Goal: Task Accomplishment & Management: Manage account settings

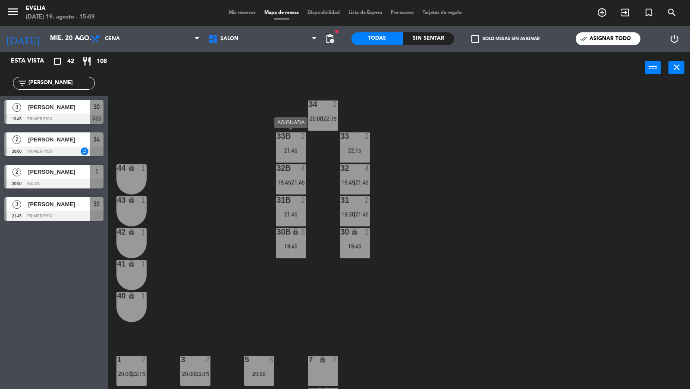
scroll to position [65, 0]
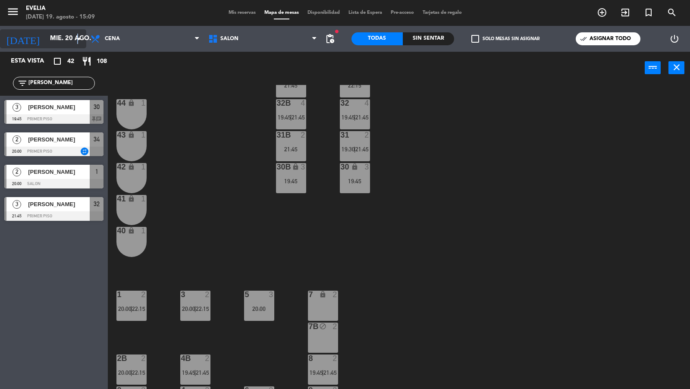
click at [77, 42] on icon "arrow_drop_down" at bounding box center [79, 39] width 10 height 10
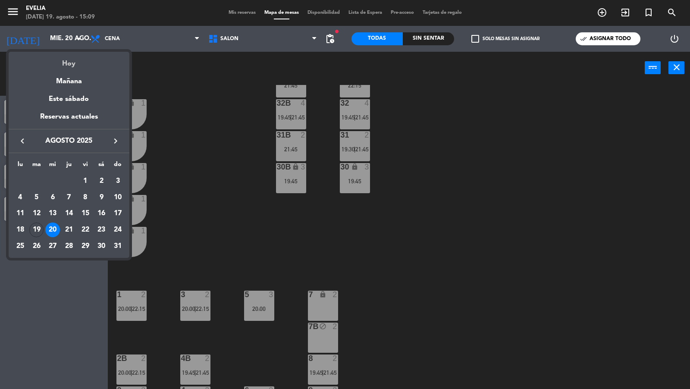
click at [75, 54] on div "Hoy" at bounding box center [69, 61] width 121 height 18
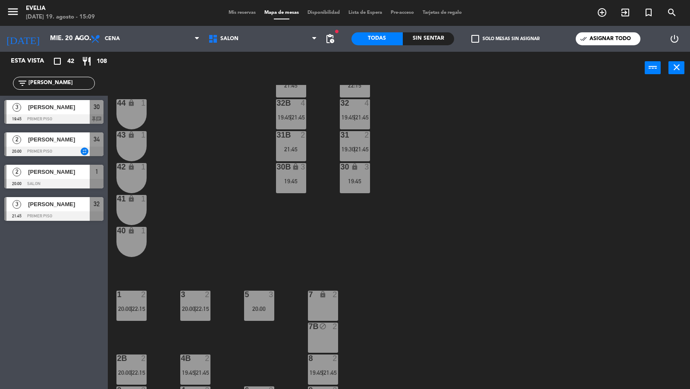
type input "[DATE]"
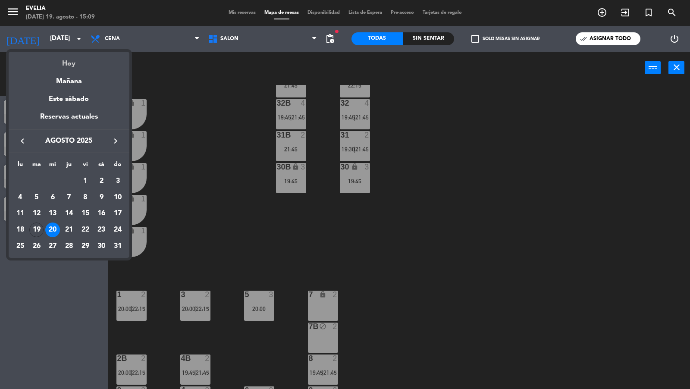
scroll to position [0, 0]
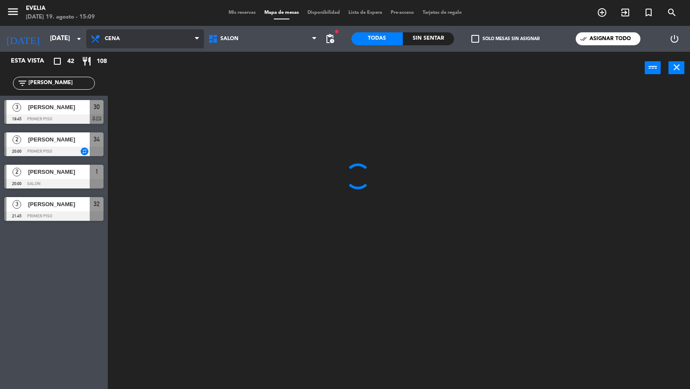
click at [130, 43] on span "Cena" at bounding box center [145, 38] width 118 height 19
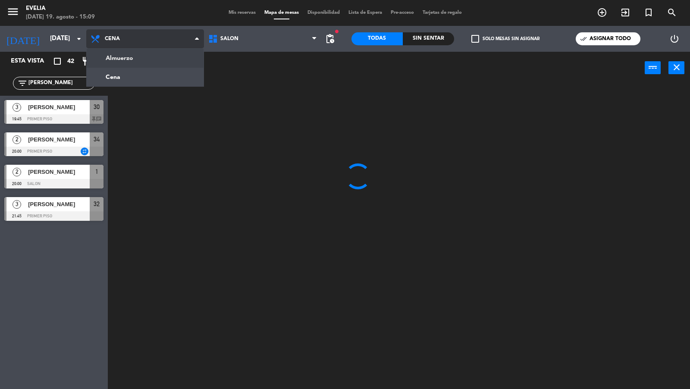
click at [130, 61] on ng-component "menu Evelia martes 19. agosto - 15:09 Mis reservas Mapa de mesas Disponibilidad…" at bounding box center [345, 195] width 690 height 390
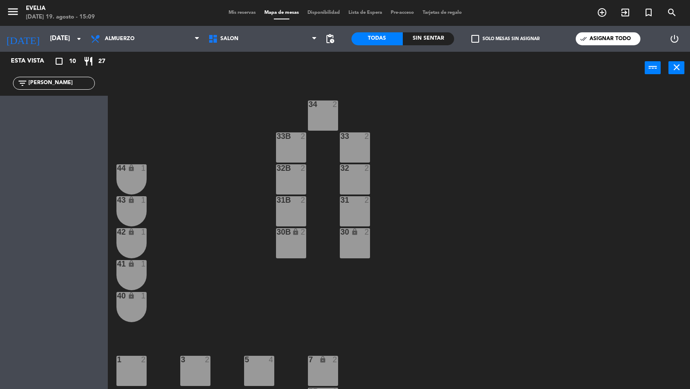
click at [246, 16] on div "Mis reservas Mapa de mesas Disponibilidad Lista de Espera Pre-acceso Tarjetas d…" at bounding box center [345, 13] width 242 height 8
click at [244, 12] on span "Mis reservas" at bounding box center [242, 12] width 36 height 5
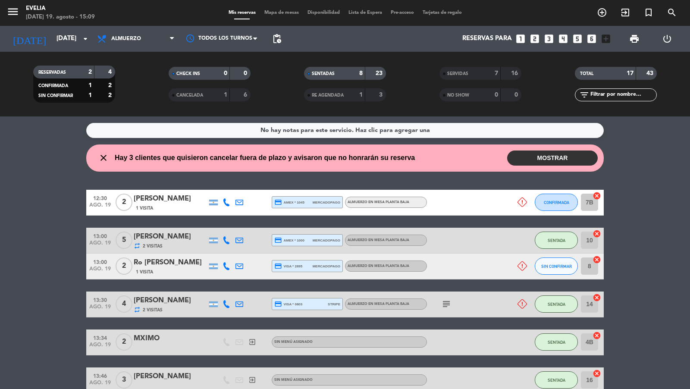
click at [450, 76] on span "SERVIDAS" at bounding box center [457, 74] width 21 height 4
click at [343, 100] on div "RE AGENDADA 1 3" at bounding box center [345, 94] width 82 height 13
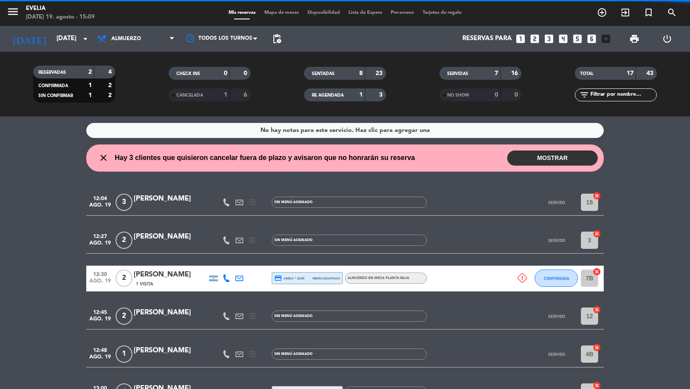
click at [220, 98] on div "1" at bounding box center [219, 95] width 17 height 10
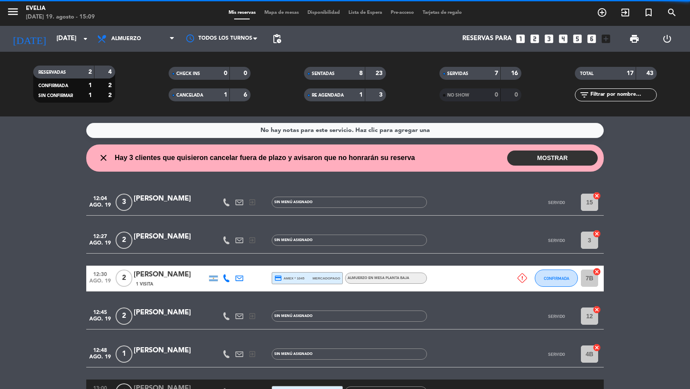
click at [602, 95] on input "text" at bounding box center [623, 94] width 67 height 9
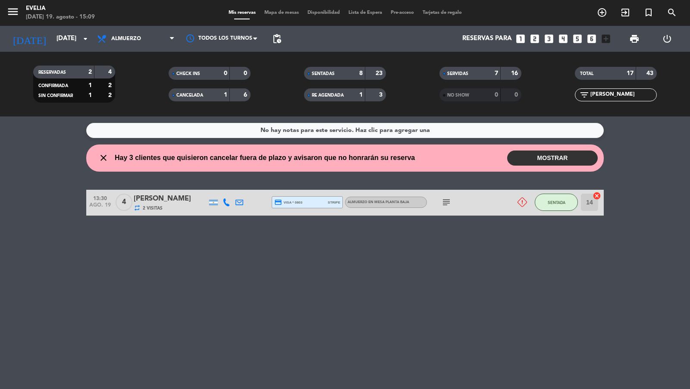
type input "barb"
click at [83, 36] on icon "arrow_drop_down" at bounding box center [85, 39] width 10 height 10
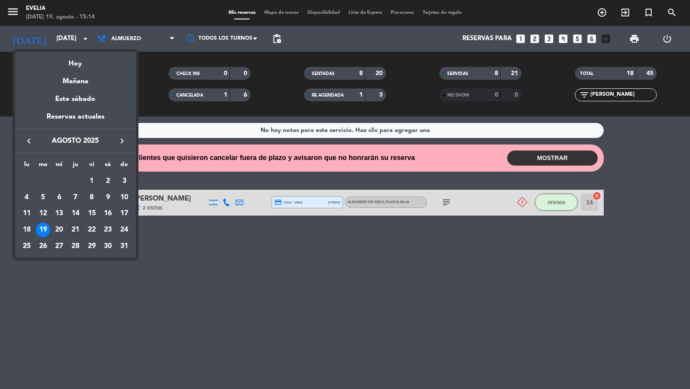
click at [77, 230] on div "21" at bounding box center [75, 230] width 15 height 15
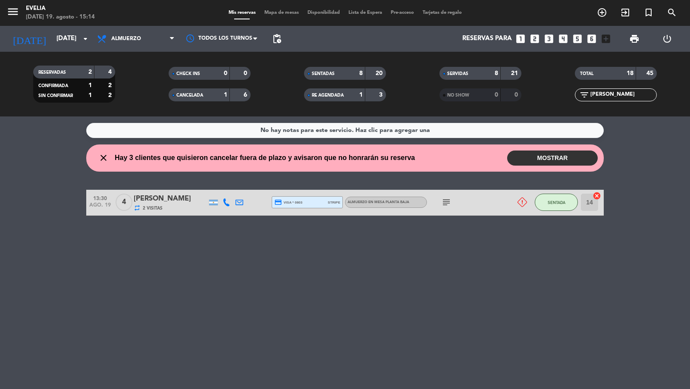
type input "jue. 21 ago."
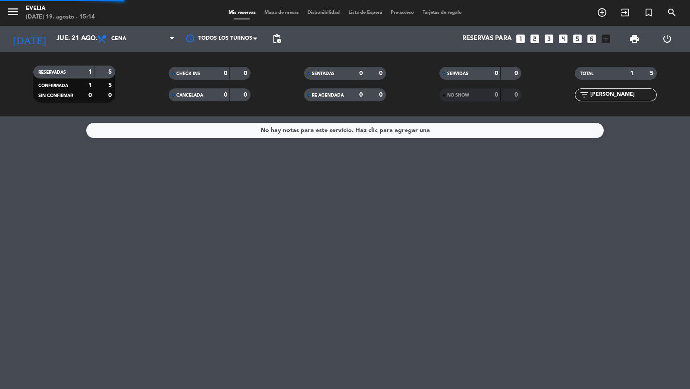
click at [150, 90] on div "menu Evelia martes 19. agosto - 15:14 Mis reservas Mapa de mesas Disponibilidad…" at bounding box center [345, 58] width 690 height 116
drag, startPoint x: 614, startPoint y: 95, endPoint x: 564, endPoint y: 94, distance: 49.6
click at [564, 94] on div "filter_list barb" at bounding box center [615, 94] width 135 height 13
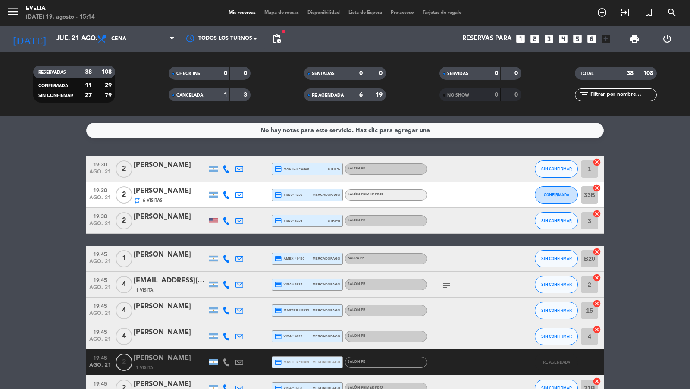
click at [225, 89] on div "CANCELADA 1 3" at bounding box center [210, 94] width 82 height 13
click at [340, 94] on span "RE AGENDADA" at bounding box center [328, 95] width 32 height 4
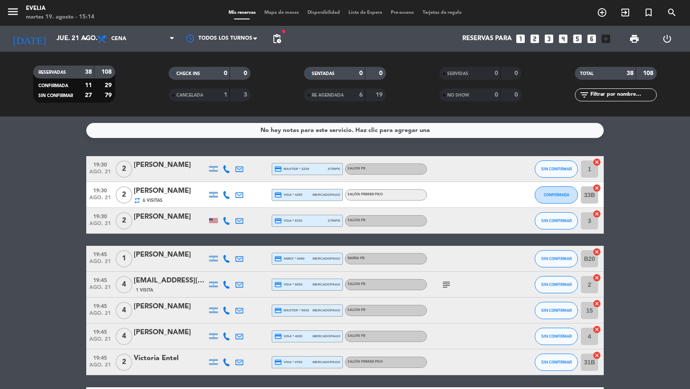
click at [267, 16] on div "Mis reservas Mapa de mesas Disponibilidad Lista de Espera Pre-acceso Tarjetas d…" at bounding box center [345, 13] width 242 height 8
click at [268, 13] on span "Mapa de mesas" at bounding box center [281, 12] width 43 height 5
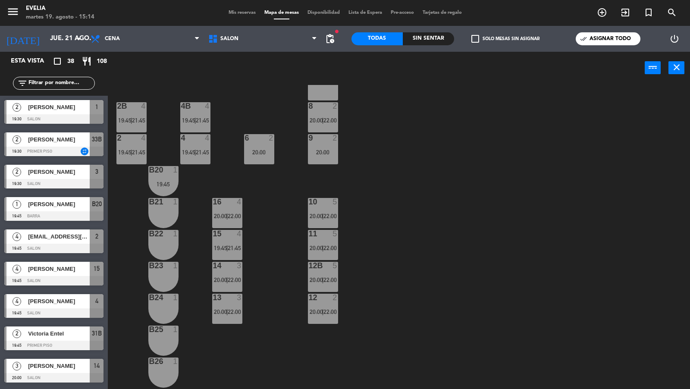
scroll to position [330, 0]
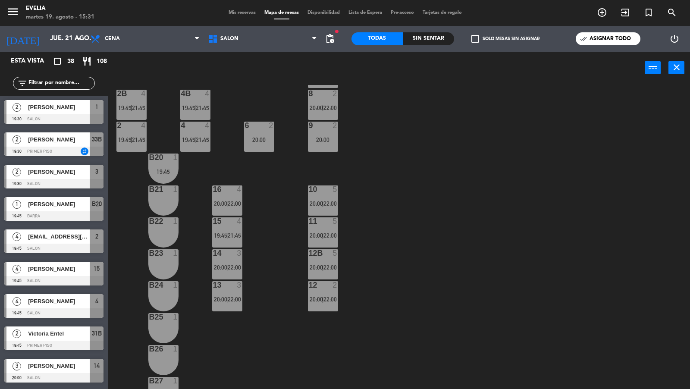
click at [239, 10] on span "Mis reservas" at bounding box center [242, 12] width 36 height 5
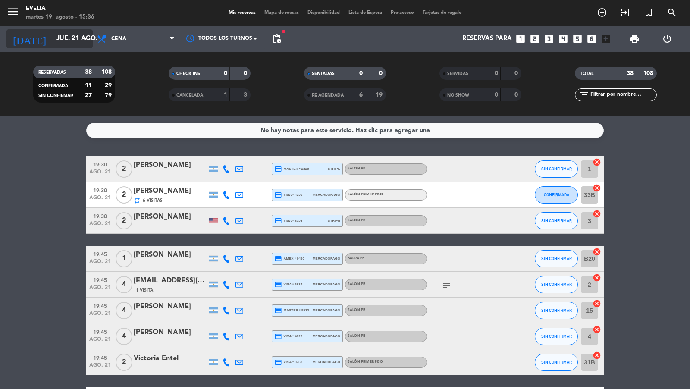
click at [58, 38] on input "jue. 21 ago." at bounding box center [93, 39] width 83 height 16
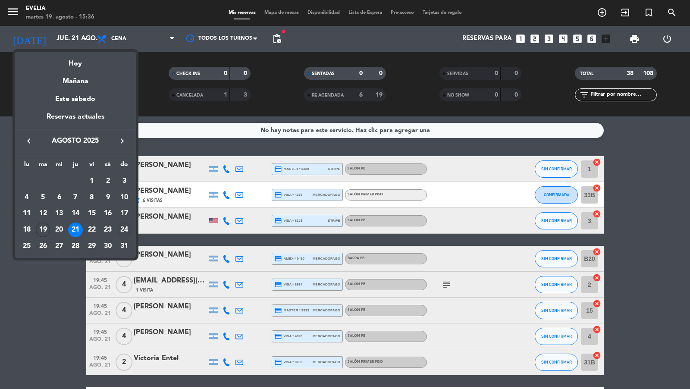
click at [121, 230] on div "24" at bounding box center [124, 230] width 15 height 15
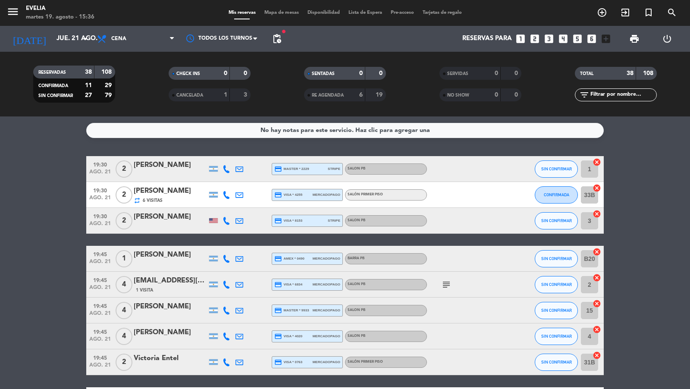
type input "dom. 24 ago."
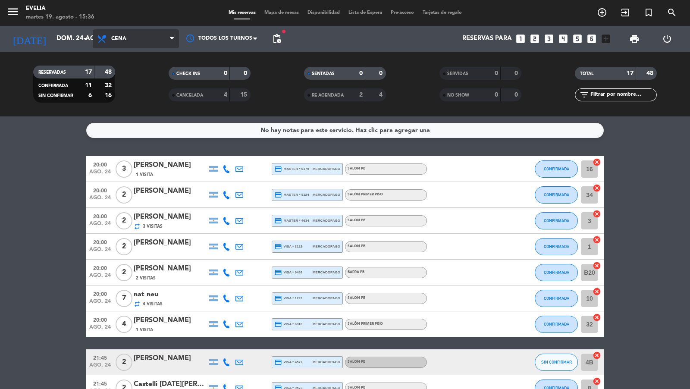
click at [170, 41] on icon at bounding box center [172, 38] width 4 height 7
click at [142, 76] on div "menu [PERSON_NAME] 19. agosto - 15:36 Mis reservas Mapa de mesas Disponibilidad…" at bounding box center [345, 58] width 690 height 116
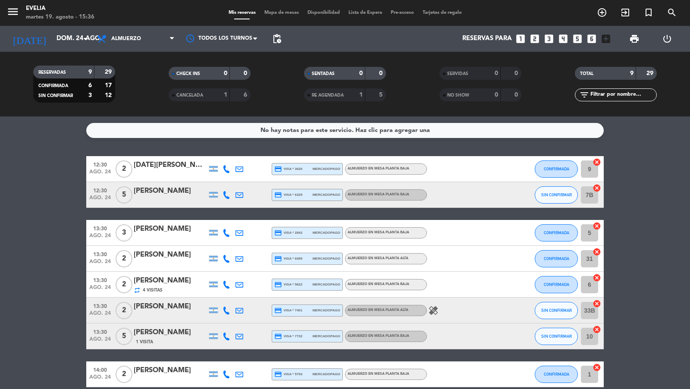
click at [603, 92] on input "text" at bounding box center [623, 94] width 67 height 9
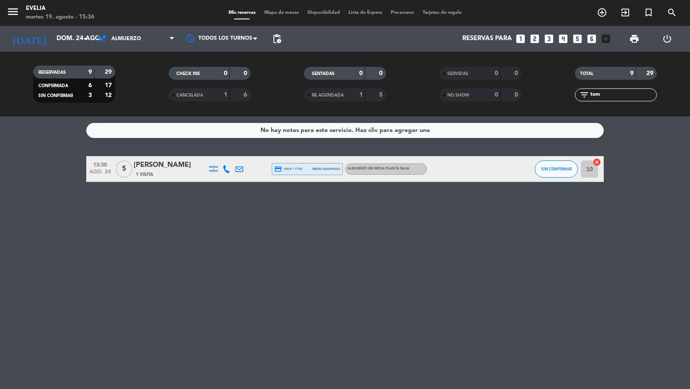
type input "tom"
click at [159, 170] on div "[PERSON_NAME]" at bounding box center [170, 165] width 73 height 11
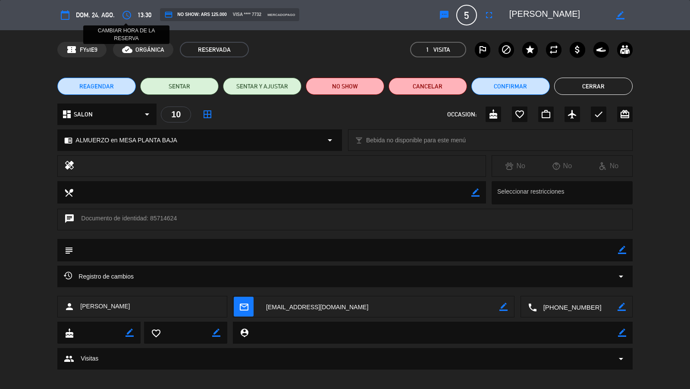
click at [129, 16] on icon "access_time" at bounding box center [127, 15] width 10 height 10
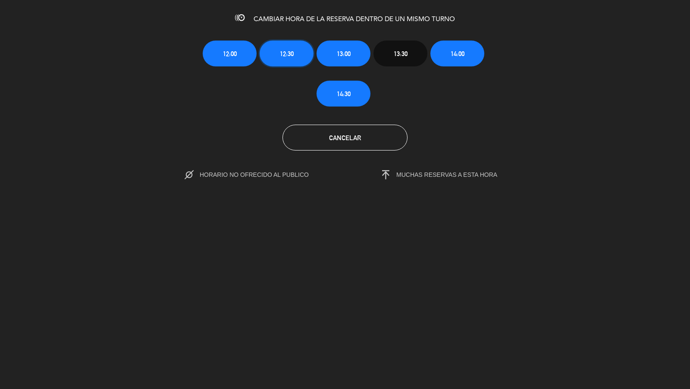
click at [298, 64] on button "12:30" at bounding box center [287, 54] width 54 height 26
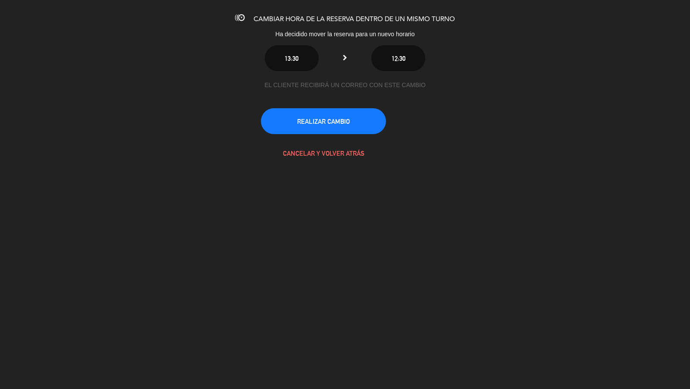
click at [305, 104] on div "EL CLIENTE RECIBIRÁ UN CORREO CON ESTE CAMBIO REALIZAR CAMBIO CANCELAR Y VOLVER…" at bounding box center [345, 123] width 168 height 86
click at [304, 117] on button "REALIZAR CAMBIO" at bounding box center [323, 121] width 125 height 26
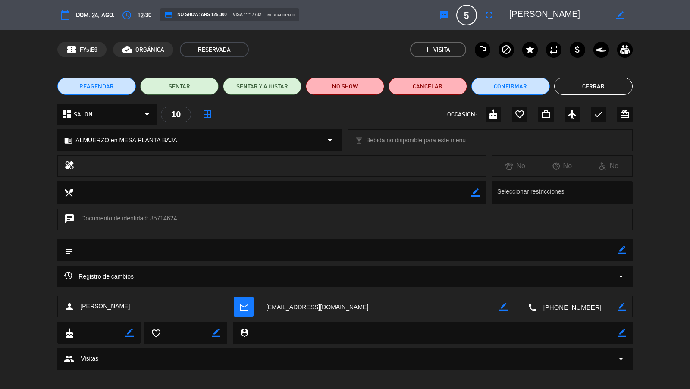
click at [577, 86] on button "Cerrar" at bounding box center [593, 86] width 79 height 17
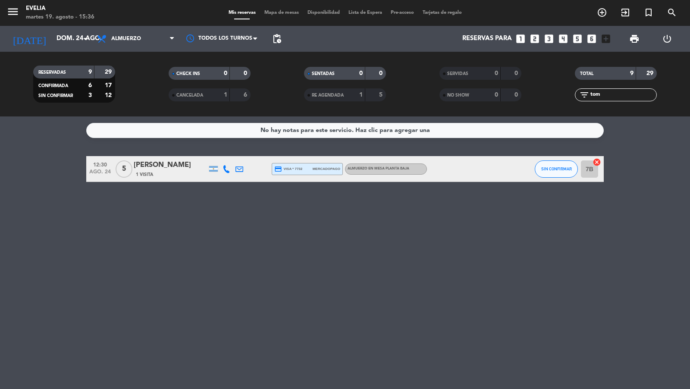
click at [271, 16] on div "menu [PERSON_NAME] 19. agosto - 15:36 Mis reservas Mapa de mesas Disponibilidad…" at bounding box center [345, 13] width 690 height 26
click at [274, 15] on span "Mapa de mesas" at bounding box center [281, 12] width 43 height 5
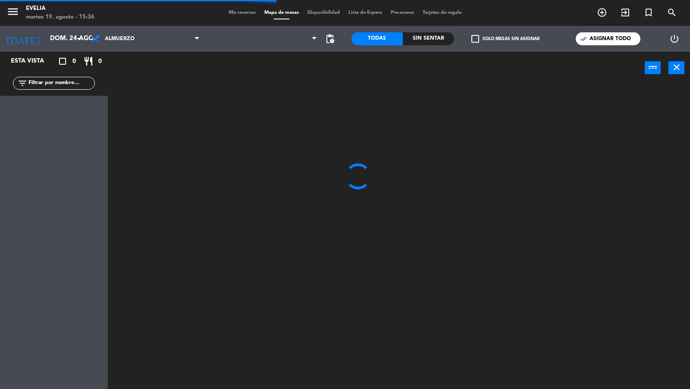
click at [496, 41] on label "check_box_outline_blank Solo mesas sin asignar" at bounding box center [506, 39] width 68 height 8
click at [506, 39] on input "check_box_outline_blank Solo mesas sin asignar" at bounding box center [506, 39] width 0 height 0
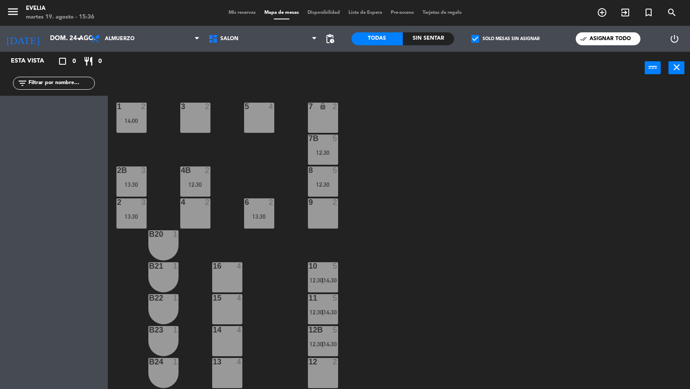
scroll to position [255, 0]
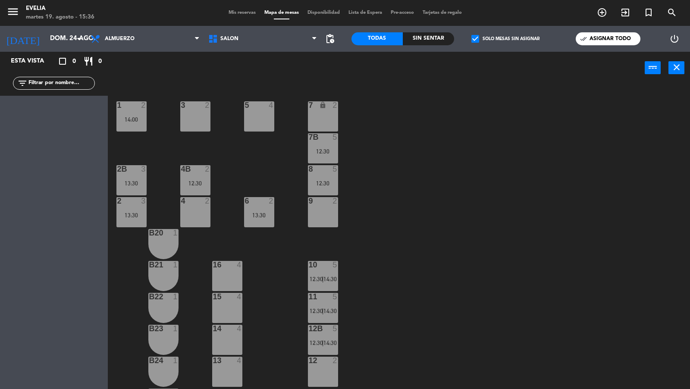
click at [331, 145] on div "7B 5 12:30" at bounding box center [323, 148] width 30 height 30
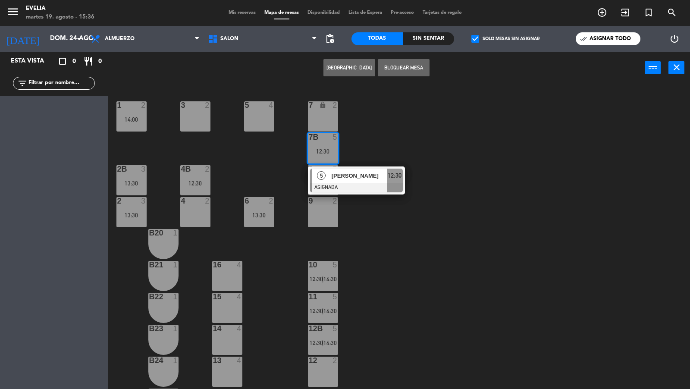
click at [361, 147] on div "34 2 33B 2 13:30 33 2 44 lock 1 32B 2 32 2 43 lock 1 31B 2 31 2 13:30 42 lock 1…" at bounding box center [403, 237] width 576 height 305
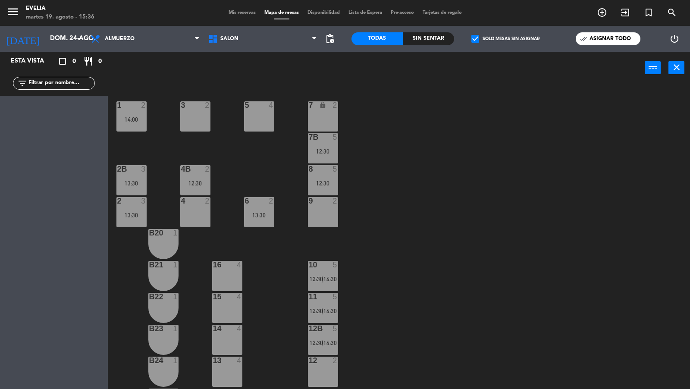
click at [330, 146] on div "7B 5 12:30" at bounding box center [323, 148] width 30 height 30
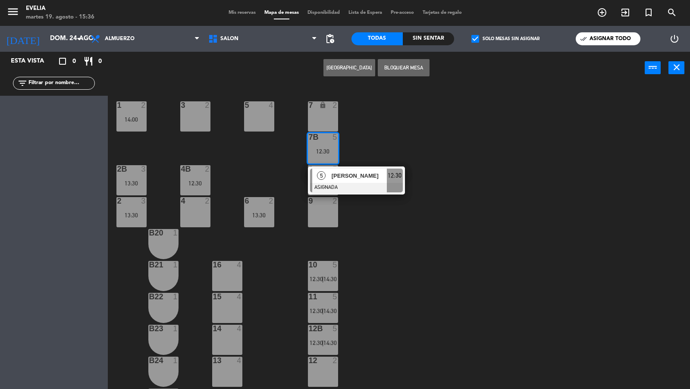
click at [331, 181] on div "[PERSON_NAME]" at bounding box center [359, 176] width 56 height 14
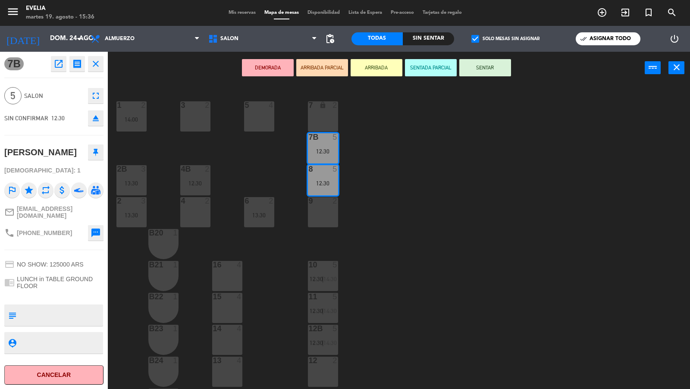
click at [323, 211] on div "9 2" at bounding box center [323, 212] width 30 height 30
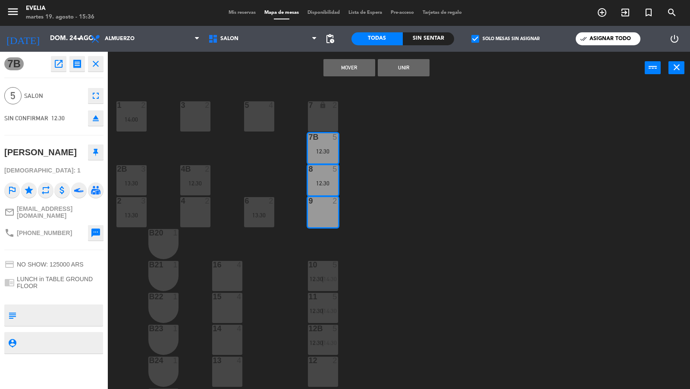
click at [405, 62] on button "Unir" at bounding box center [404, 67] width 52 height 17
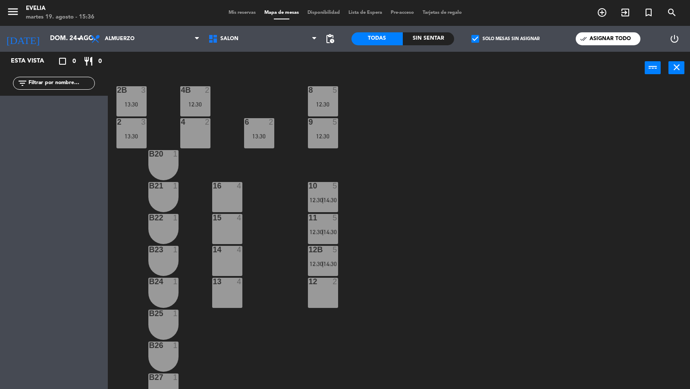
scroll to position [347, 0]
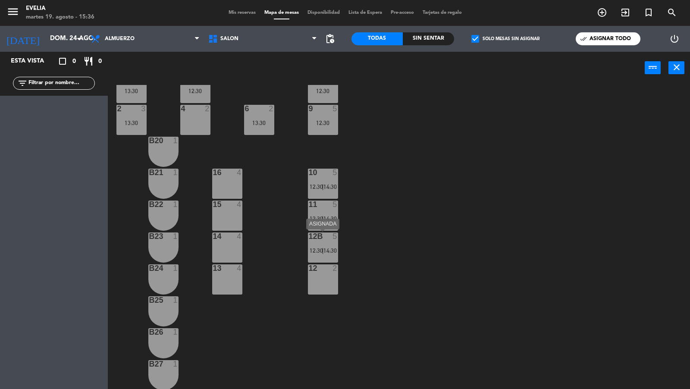
click at [332, 249] on span "14:30" at bounding box center [330, 250] width 13 height 7
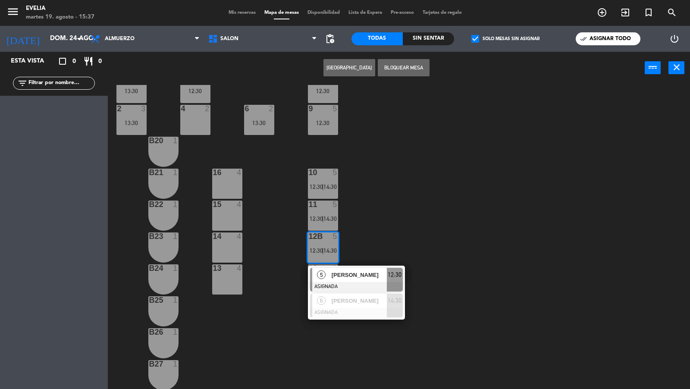
click at [362, 243] on div "34 2 33B 2 13:30 33 2 44 lock 1 32B 2 32 2 43 lock 1 31B 2 31 2 13:30 42 lock 1…" at bounding box center [403, 237] width 576 height 305
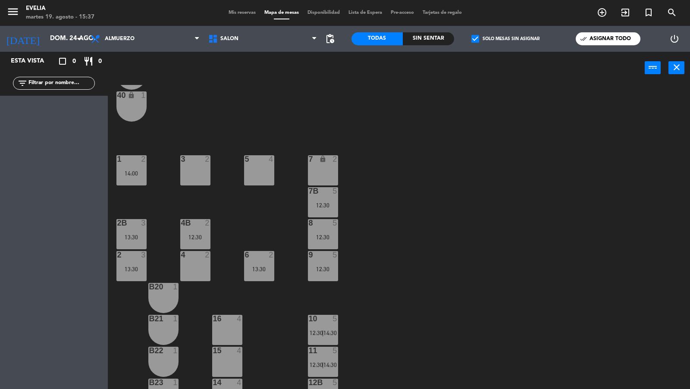
scroll to position [198, 0]
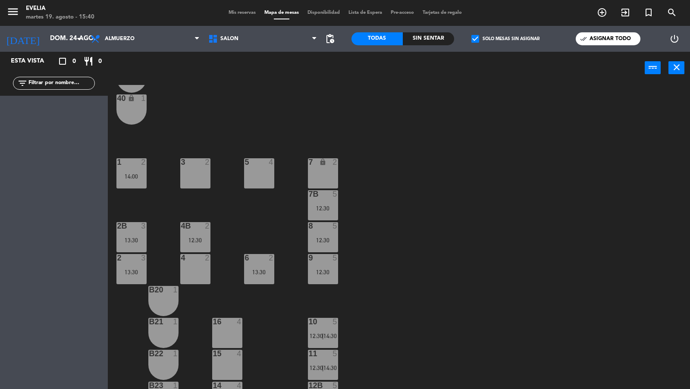
click at [242, 11] on span "Mis reservas" at bounding box center [242, 12] width 36 height 5
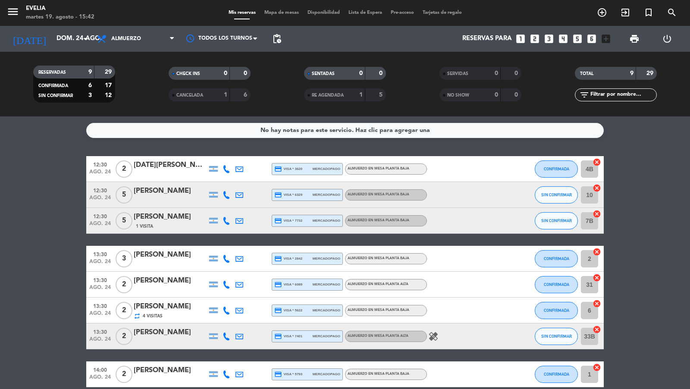
click at [13, 4] on span "menu" at bounding box center [15, 13] width 19 height 20
click at [13, 16] on icon "menu" at bounding box center [12, 11] width 13 height 13
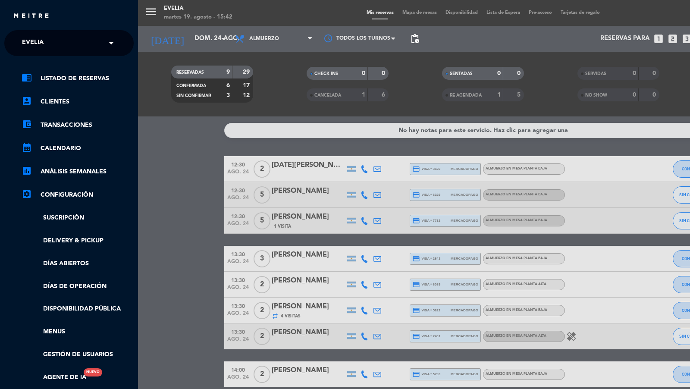
click at [76, 43] on input "text" at bounding box center [69, 43] width 105 height 19
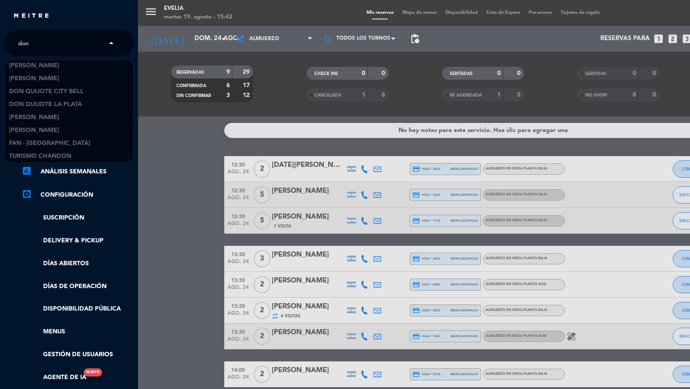
scroll to position [13, 0]
type input "don j"
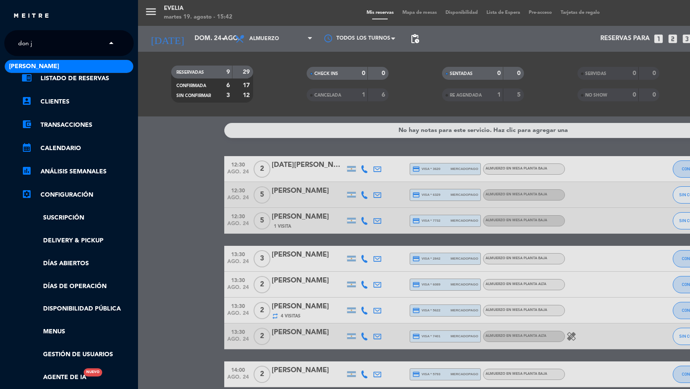
scroll to position [0, 0]
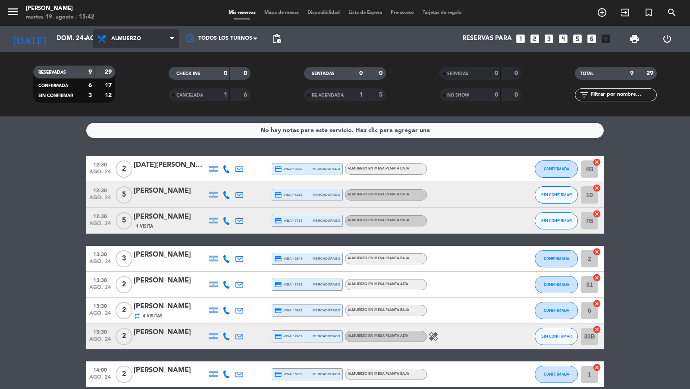
click at [99, 44] on icon at bounding box center [103, 39] width 13 height 10
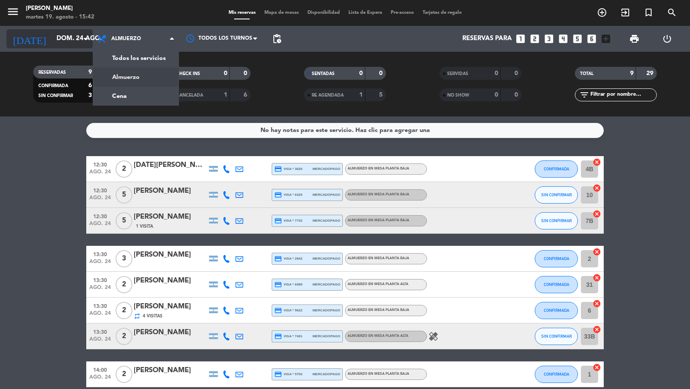
click at [85, 41] on icon "arrow_drop_down" at bounding box center [85, 39] width 10 height 10
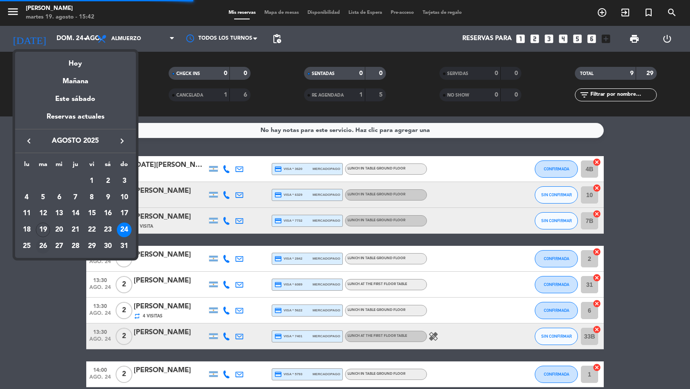
click at [48, 247] on div "26" at bounding box center [43, 246] width 15 height 15
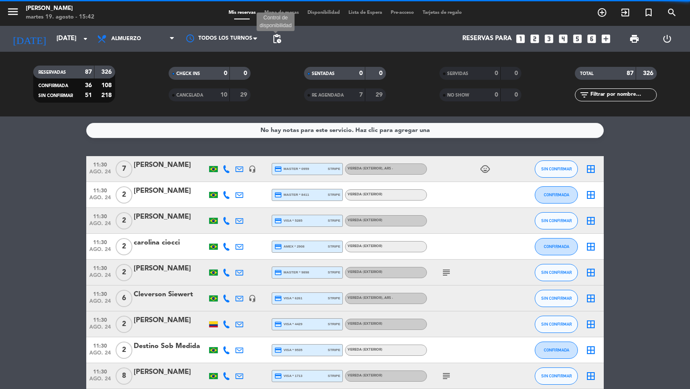
click at [278, 38] on span "pending_actions" at bounding box center [277, 39] width 10 height 10
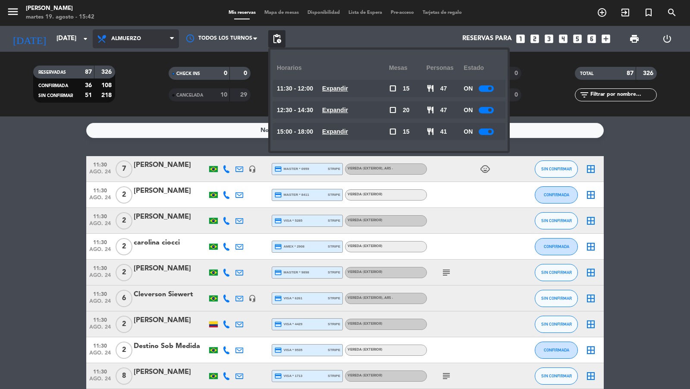
click at [143, 41] on span "Almuerzo" at bounding box center [136, 38] width 86 height 19
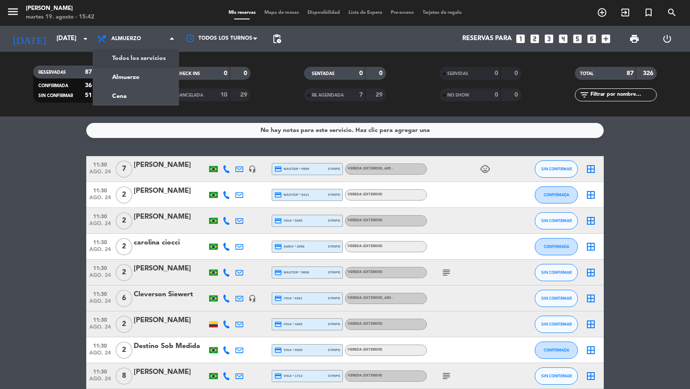
click at [143, 58] on div "menu [PERSON_NAME] 19. agosto - 15:42 Mis reservas Mapa de mesas Disponibilidad…" at bounding box center [345, 58] width 690 height 116
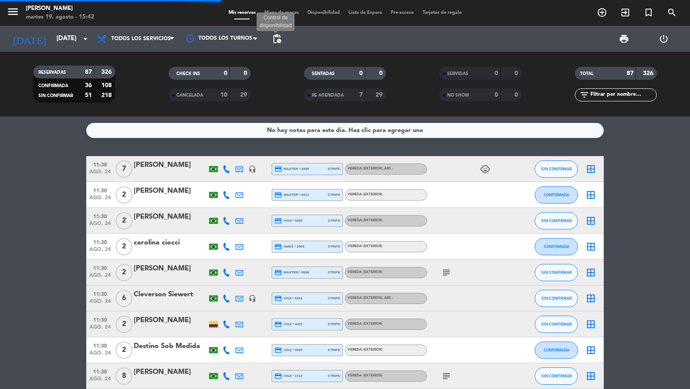
click at [276, 39] on span "pending_actions" at bounding box center [277, 39] width 10 height 10
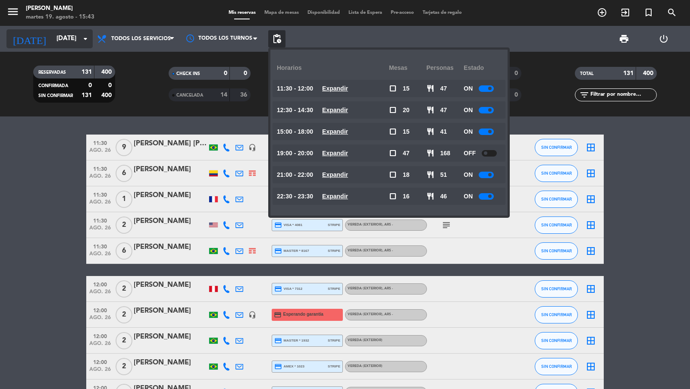
click at [84, 44] on input "[DATE]" at bounding box center [93, 39] width 83 height 16
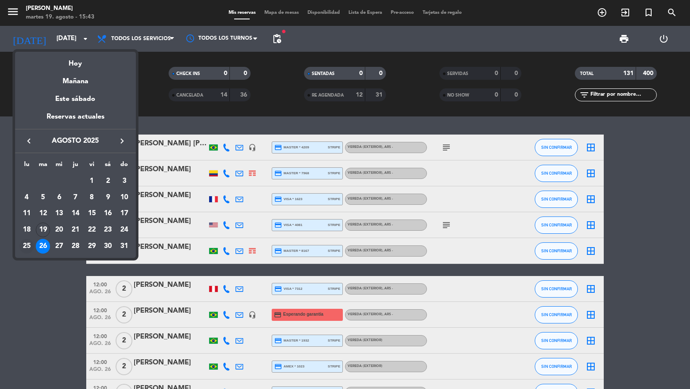
click at [28, 251] on div "25" at bounding box center [26, 246] width 15 height 15
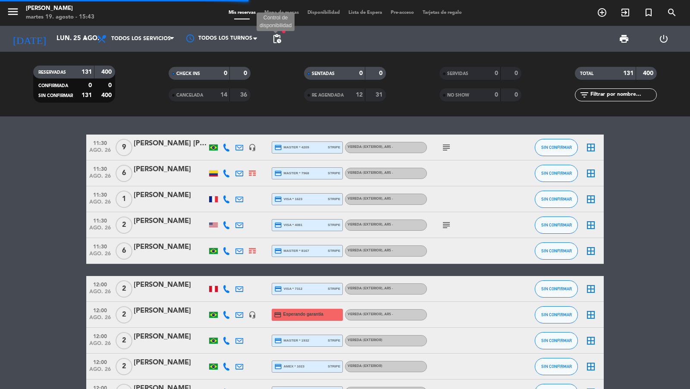
click at [279, 43] on span "pending_actions" at bounding box center [277, 39] width 10 height 10
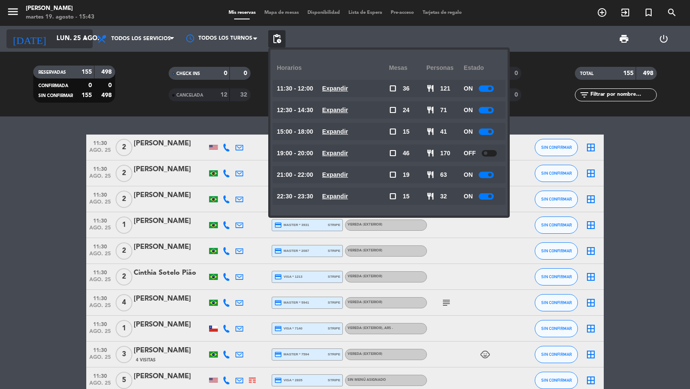
click at [66, 39] on input "lun. 25 ago." at bounding box center [93, 39] width 83 height 16
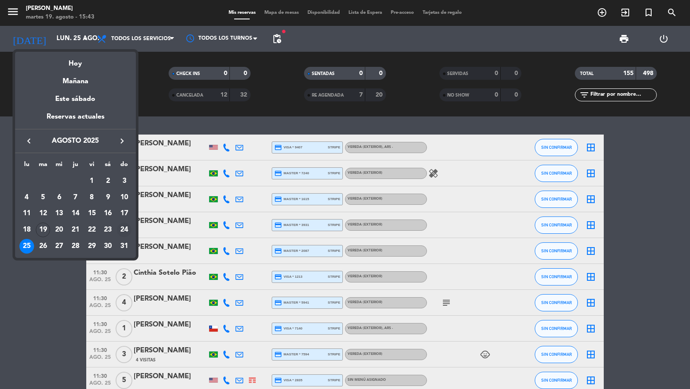
click at [125, 232] on div "24" at bounding box center [124, 230] width 15 height 15
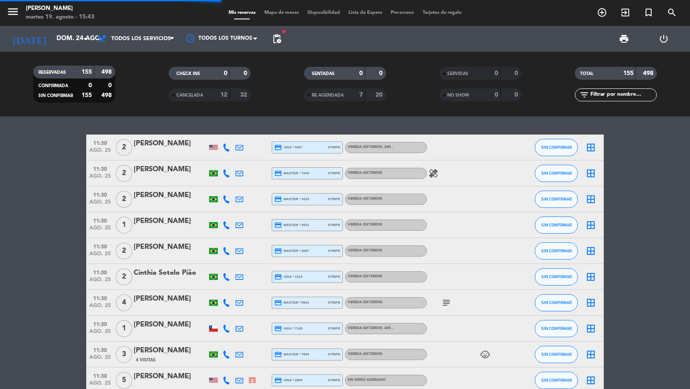
click at [278, 33] on span "pending_actions" at bounding box center [276, 38] width 17 height 17
click at [276, 40] on span "pending_actions" at bounding box center [277, 39] width 10 height 10
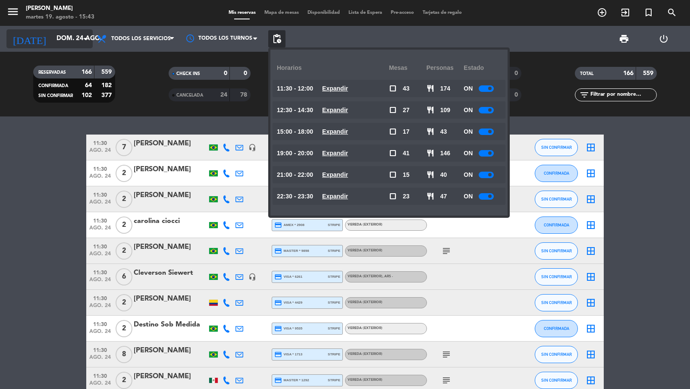
click at [90, 43] on div "[DATE] [DATE] arrow_drop_down" at bounding box center [49, 38] width 86 height 19
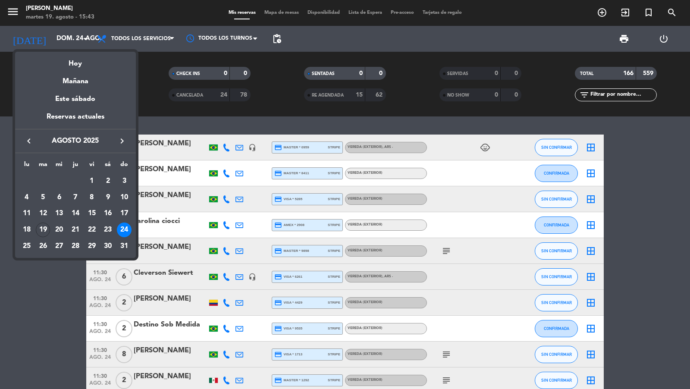
click at [79, 42] on div at bounding box center [345, 194] width 690 height 389
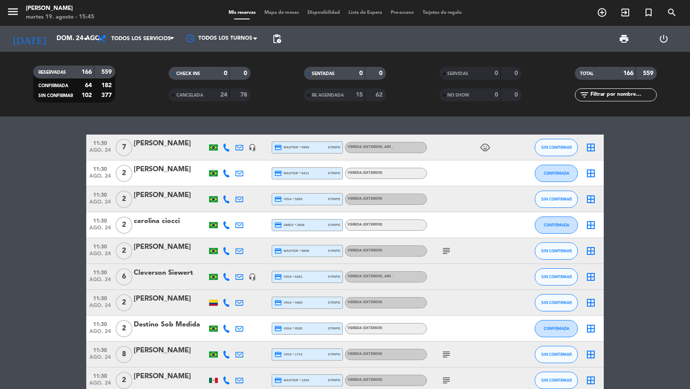
click at [276, 40] on span "pending_actions" at bounding box center [277, 39] width 10 height 10
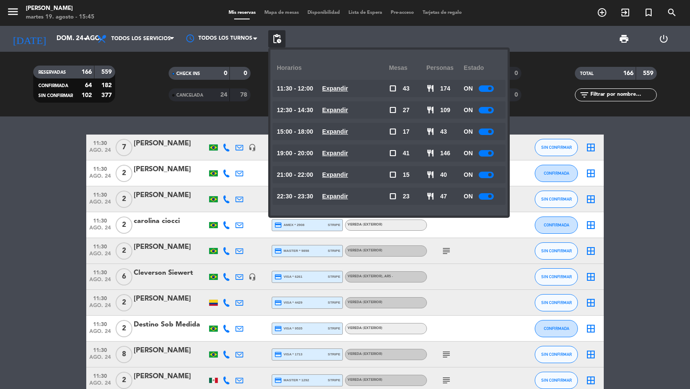
click at [337, 90] on u "Expandir" at bounding box center [335, 88] width 26 height 7
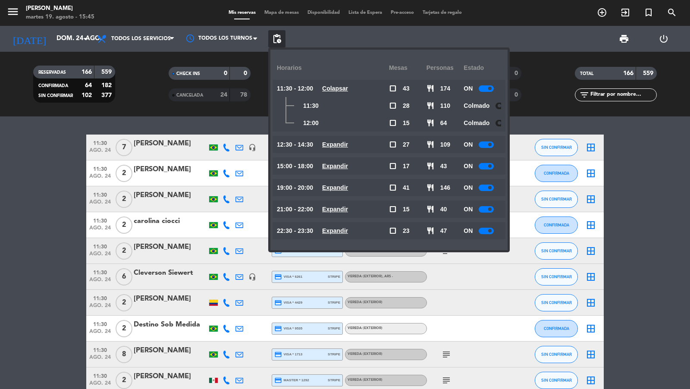
click at [337, 90] on u "Colapsar" at bounding box center [335, 88] width 26 height 7
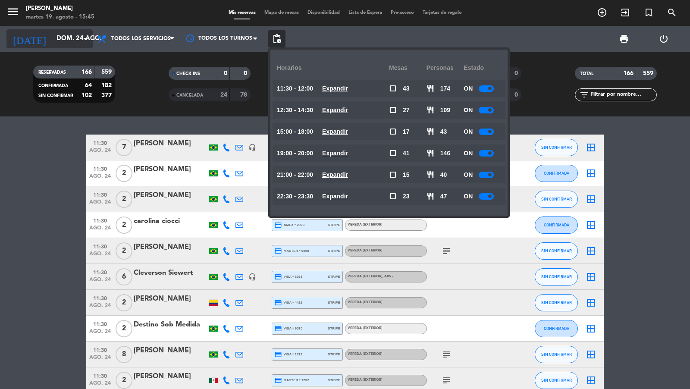
click at [81, 46] on input "dom. 24 ago." at bounding box center [93, 39] width 83 height 16
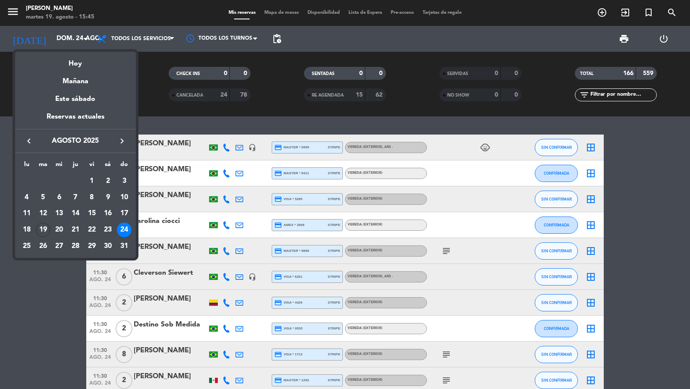
drag, startPoint x: 292, startPoint y: 48, endPoint x: 277, endPoint y: 42, distance: 16.3
click at [292, 48] on div at bounding box center [345, 194] width 690 height 389
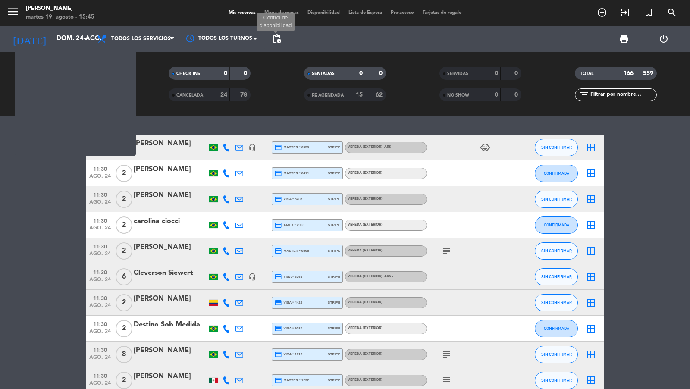
click at [276, 41] on span "pending_actions" at bounding box center [277, 39] width 10 height 10
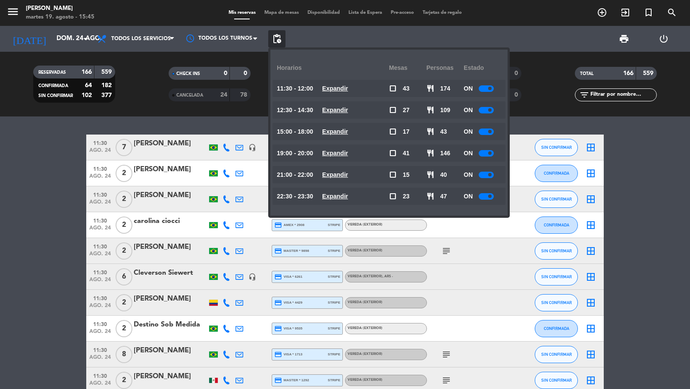
click at [344, 89] on u "Expandir" at bounding box center [335, 88] width 26 height 7
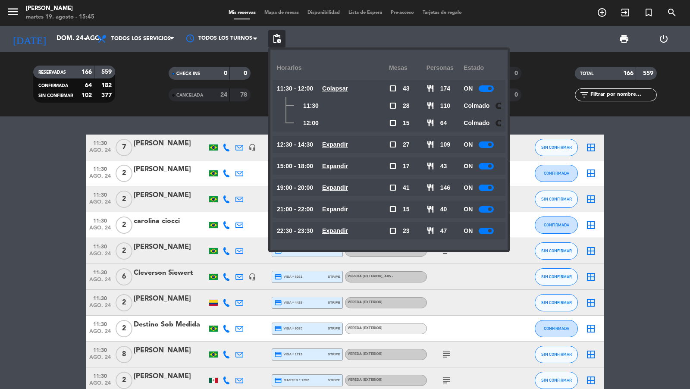
click at [344, 89] on u "Colapsar" at bounding box center [335, 88] width 26 height 7
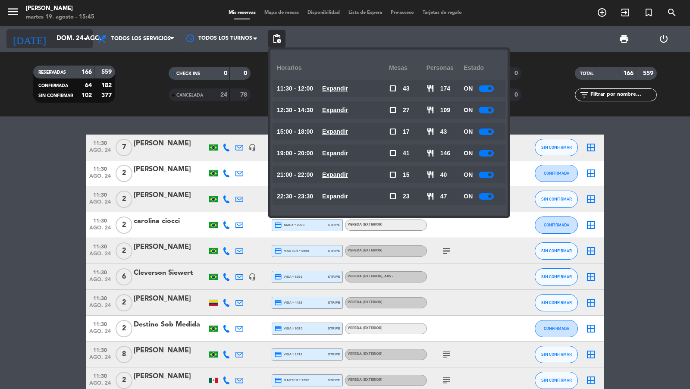
click at [85, 43] on icon "arrow_drop_down" at bounding box center [85, 39] width 10 height 10
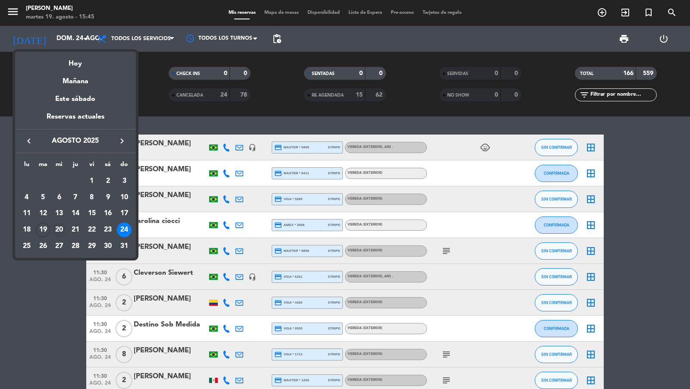
click at [61, 230] on div "20" at bounding box center [59, 230] width 15 height 15
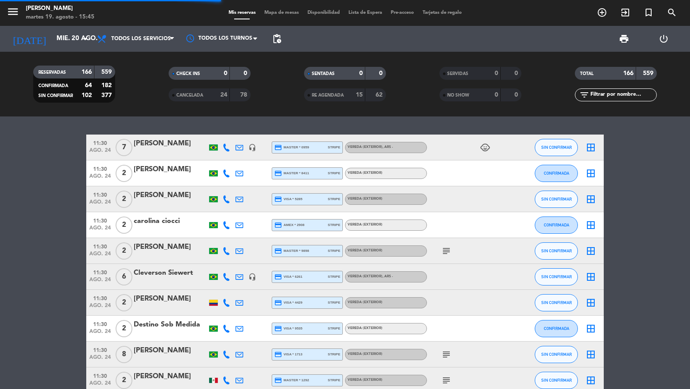
click at [284, 36] on span "pending_actions" at bounding box center [276, 38] width 17 height 17
click at [280, 37] on span "pending_actions" at bounding box center [277, 39] width 10 height 10
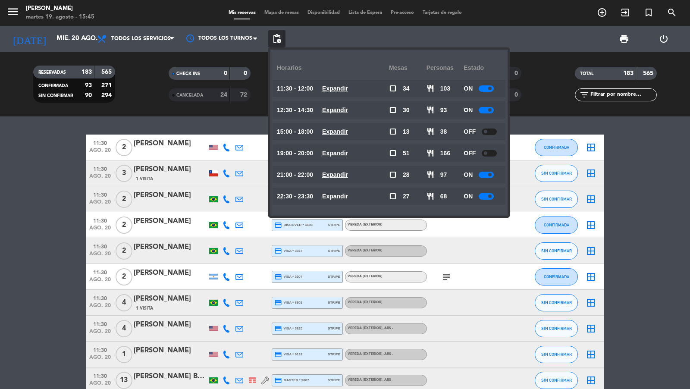
click at [337, 88] on u "Expandir" at bounding box center [335, 88] width 26 height 7
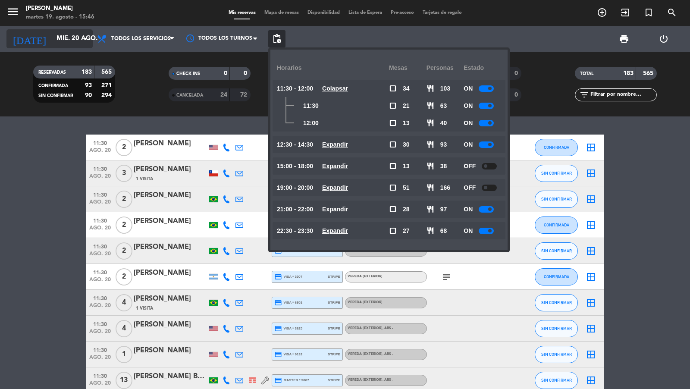
click at [63, 40] on input "mié. 20 ago." at bounding box center [93, 39] width 83 height 16
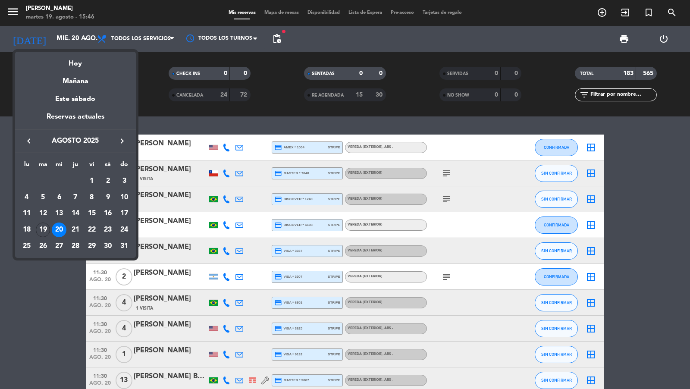
click at [124, 134] on div "keyboard_arrow_left agosto 2025 keyboard_arrow_right" at bounding box center [75, 141] width 121 height 24
click at [123, 138] on icon "keyboard_arrow_right" at bounding box center [122, 141] width 10 height 10
click at [27, 246] on div "22" at bounding box center [26, 246] width 15 height 15
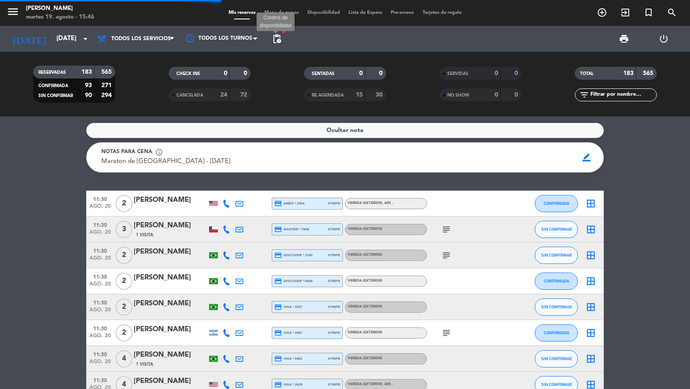
click at [280, 36] on span "pending_actions" at bounding box center [277, 39] width 10 height 10
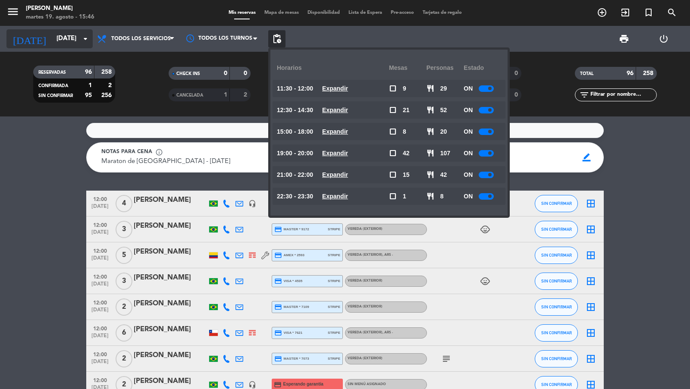
click at [82, 37] on icon "arrow_drop_down" at bounding box center [85, 39] width 10 height 10
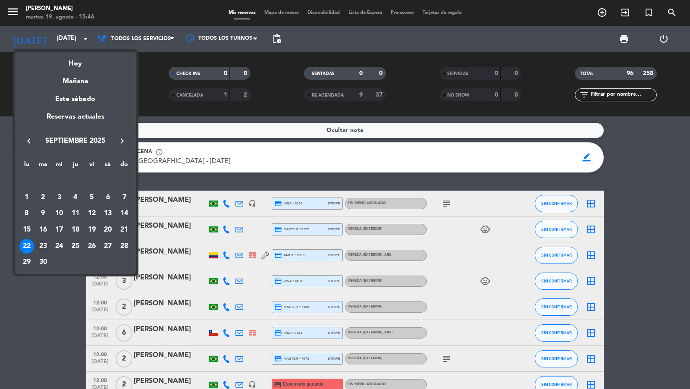
click at [44, 248] on div "23" at bounding box center [43, 246] width 15 height 15
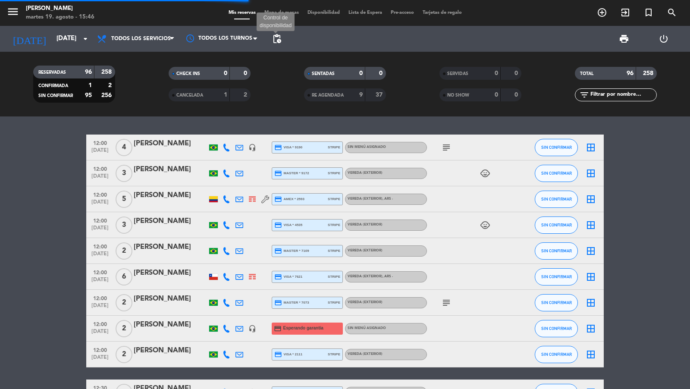
click at [274, 40] on span "pending_actions" at bounding box center [277, 39] width 10 height 10
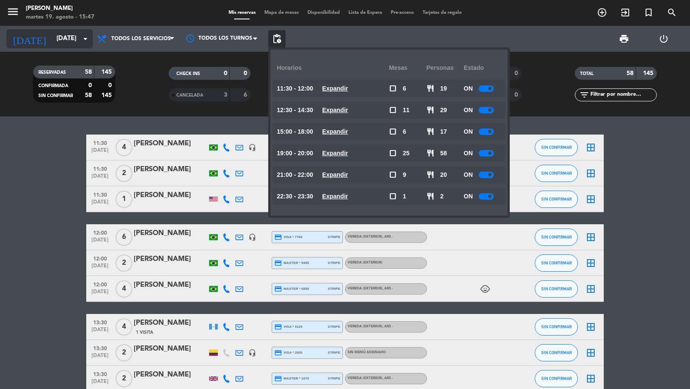
click at [73, 43] on input "[DATE]" at bounding box center [93, 39] width 83 height 16
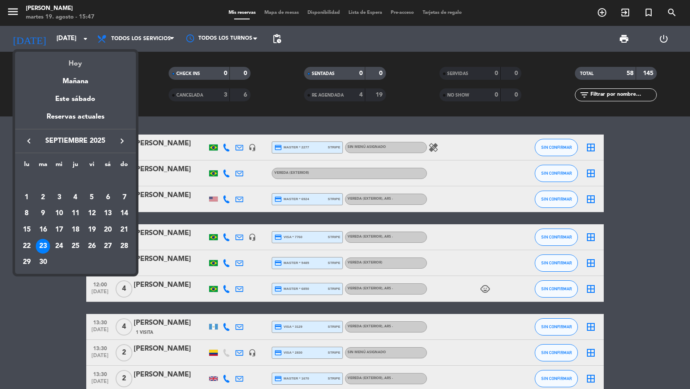
click at [75, 65] on div "Hoy" at bounding box center [75, 61] width 121 height 18
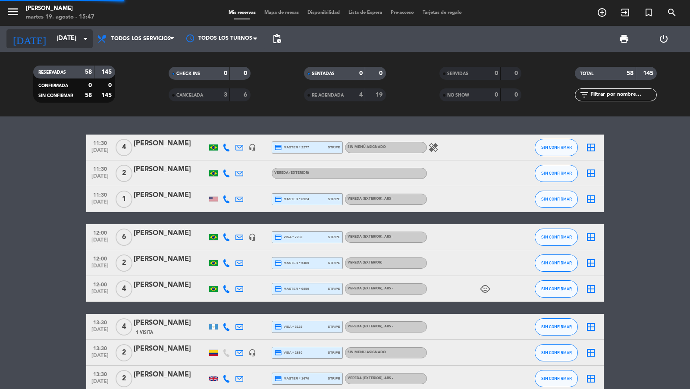
click at [68, 42] on input "[DATE]" at bounding box center [93, 39] width 83 height 16
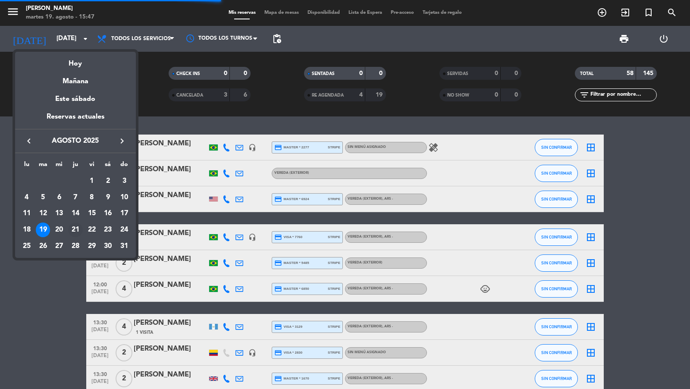
click at [79, 225] on div "21" at bounding box center [75, 230] width 15 height 15
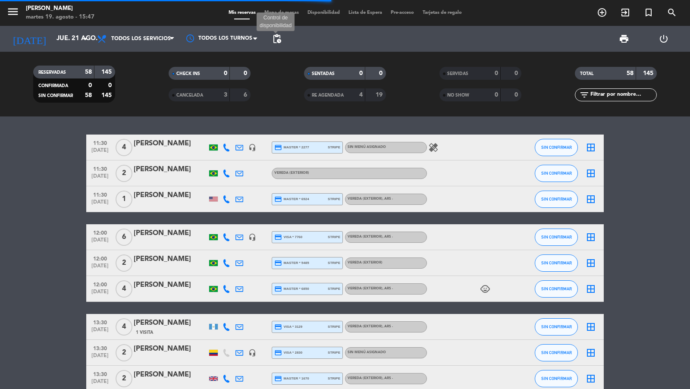
click at [277, 40] on span "pending_actions" at bounding box center [277, 39] width 10 height 10
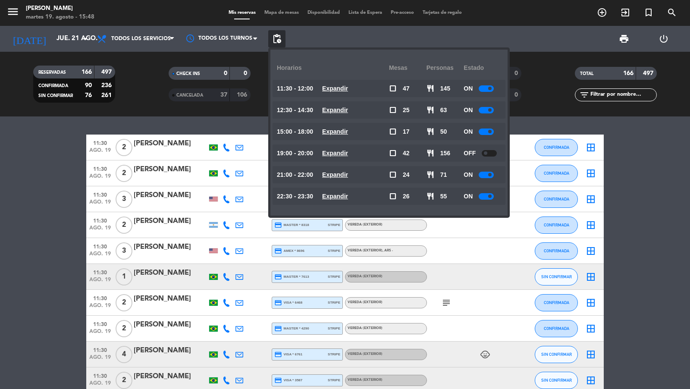
click at [487, 89] on div at bounding box center [486, 88] width 15 height 6
click at [79, 37] on input "jue. 21 ago." at bounding box center [93, 39] width 83 height 16
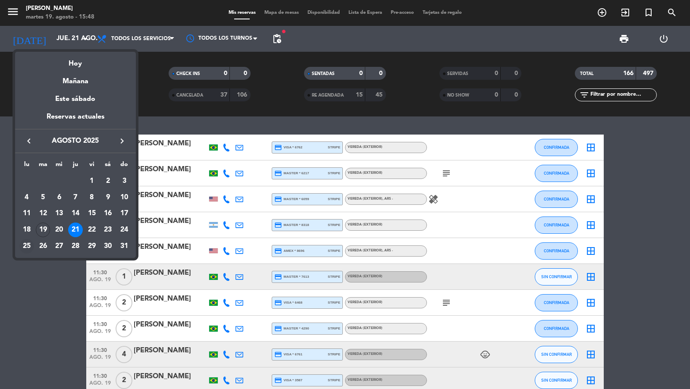
click at [27, 249] on div "25" at bounding box center [26, 246] width 15 height 15
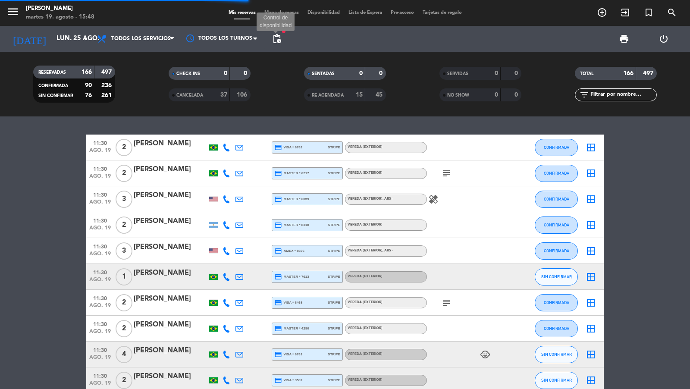
click at [277, 38] on span "pending_actions" at bounding box center [277, 39] width 10 height 10
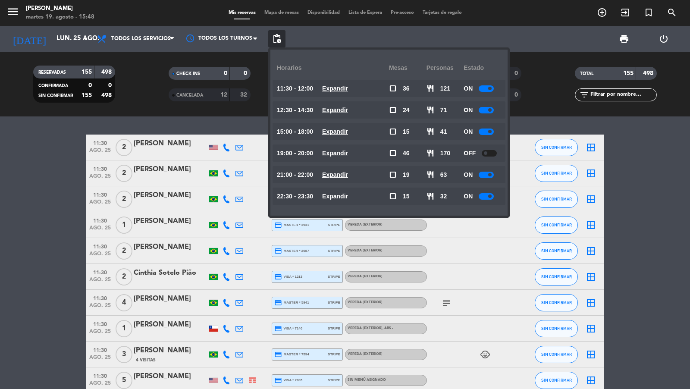
click at [330, 88] on u "Expandir" at bounding box center [335, 88] width 26 height 7
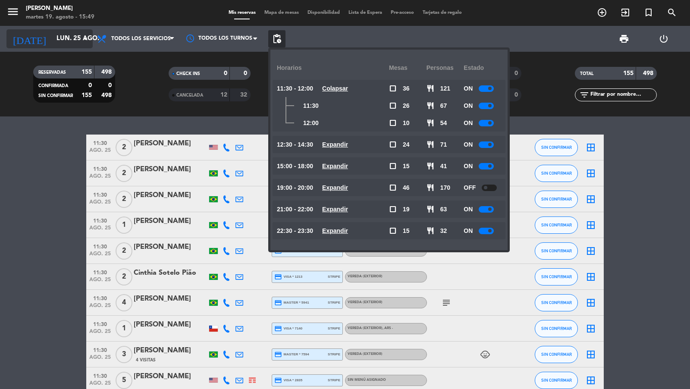
click at [69, 39] on input "lun. 25 ago." at bounding box center [93, 39] width 83 height 16
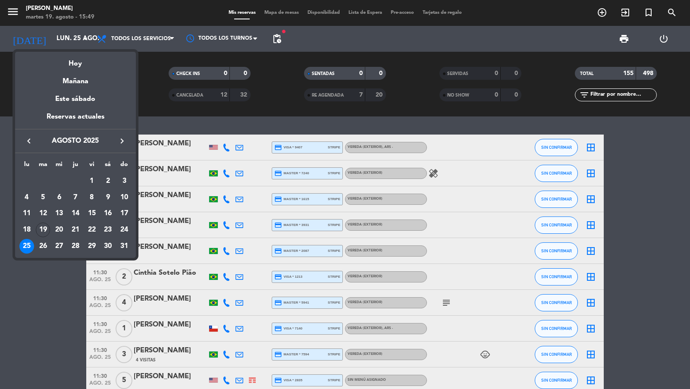
click at [120, 140] on icon "keyboard_arrow_right" at bounding box center [122, 141] width 10 height 10
click at [130, 230] on div "21" at bounding box center [124, 230] width 15 height 15
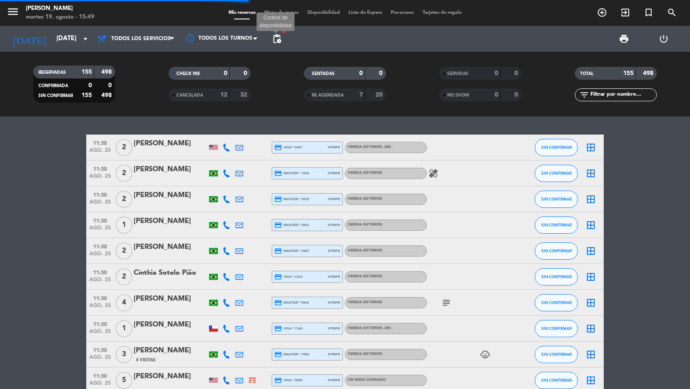
click at [279, 38] on span "pending_actions" at bounding box center [277, 39] width 10 height 10
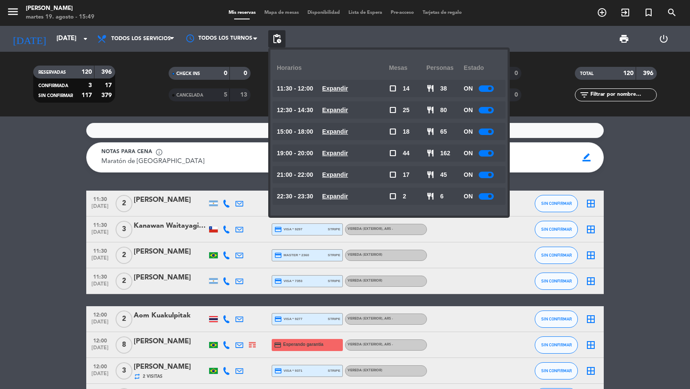
click at [483, 151] on div at bounding box center [486, 153] width 15 height 6
click at [70, 38] on input "[DATE]" at bounding box center [93, 39] width 83 height 16
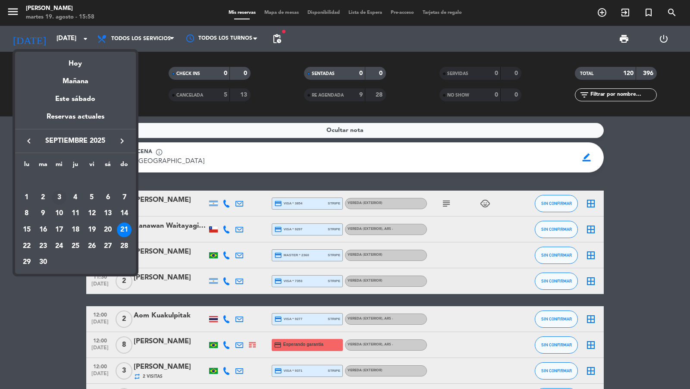
click at [52, 195] on div "3" at bounding box center [59, 197] width 15 height 15
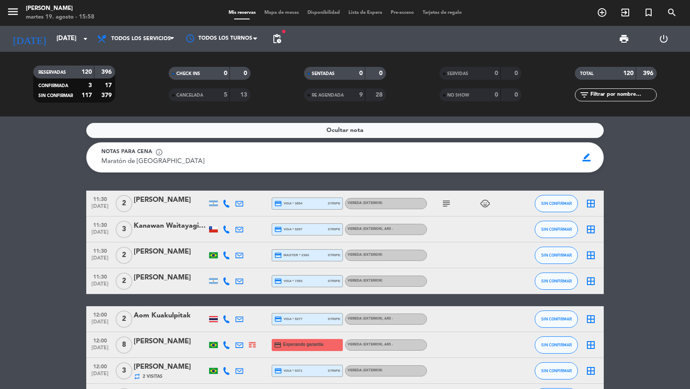
type input "[DATE]"
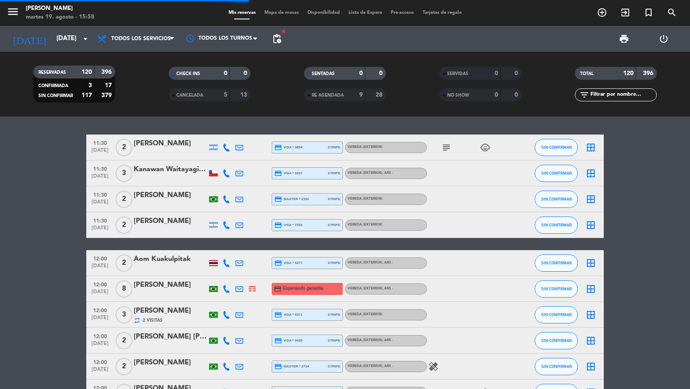
click at [282, 40] on span "pending_actions" at bounding box center [276, 38] width 17 height 17
click at [278, 38] on span "pending_actions" at bounding box center [277, 39] width 10 height 10
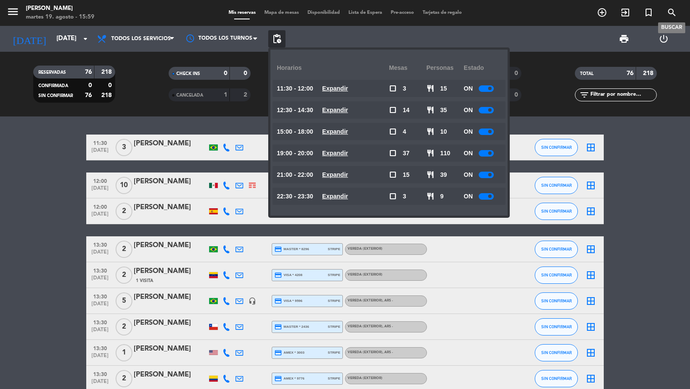
click at [676, 11] on icon "search" at bounding box center [672, 12] width 10 height 10
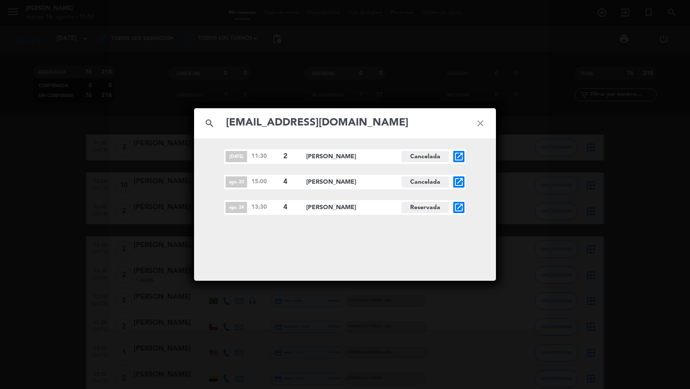
type input "[EMAIL_ADDRESS][DOMAIN_NAME]"
click at [457, 205] on icon "open_in_new" at bounding box center [459, 207] width 10 height 10
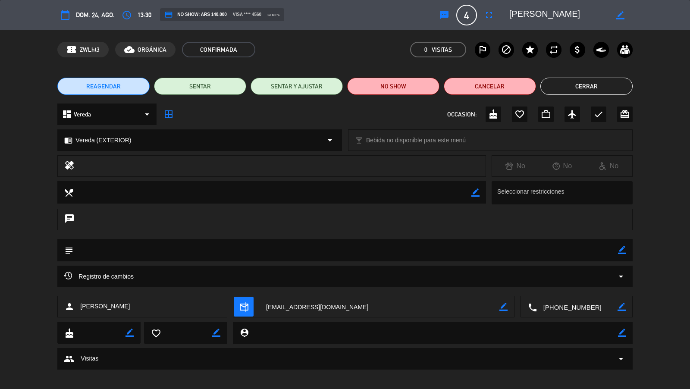
click at [245, 307] on icon "mail_outline" at bounding box center [243, 306] width 9 height 9
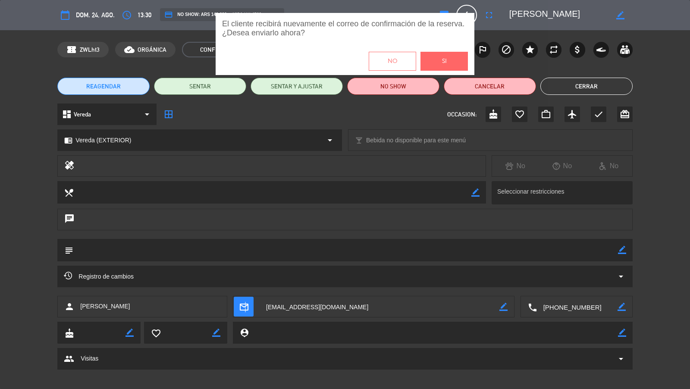
click at [437, 70] on button "Si" at bounding box center [444, 61] width 47 height 19
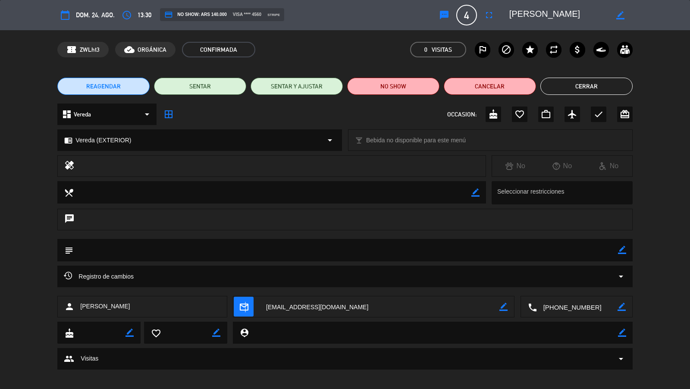
click at [566, 90] on button "Cerrar" at bounding box center [587, 86] width 92 height 17
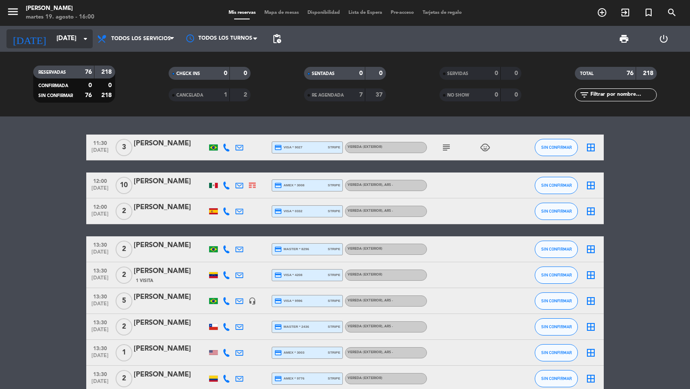
click at [71, 38] on input "[DATE]" at bounding box center [93, 39] width 83 height 16
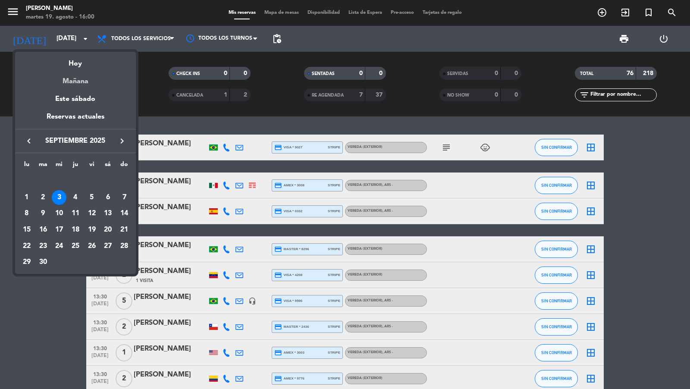
click at [72, 86] on div "Mañana" at bounding box center [75, 78] width 121 height 18
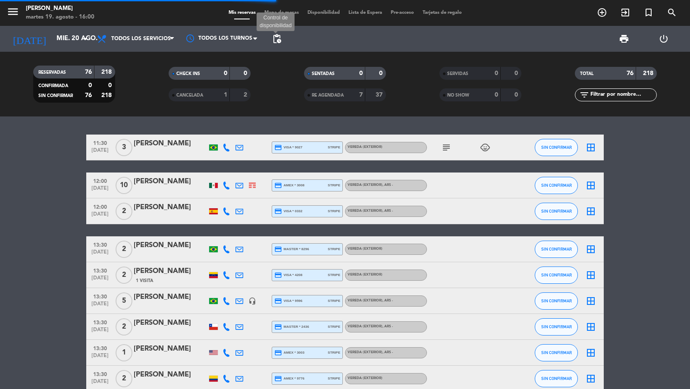
click at [282, 36] on span "pending_actions" at bounding box center [277, 39] width 10 height 10
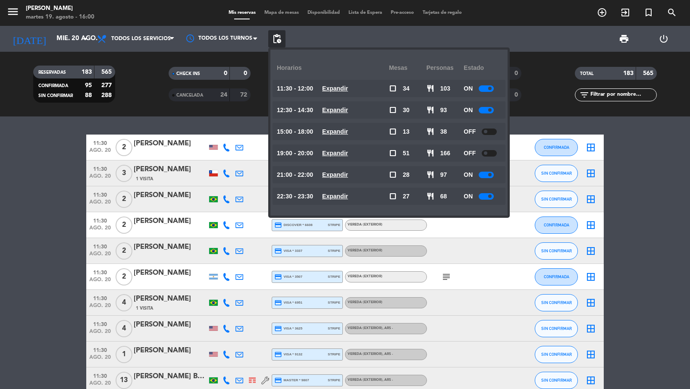
click at [342, 86] on u "Expandir" at bounding box center [335, 88] width 26 height 7
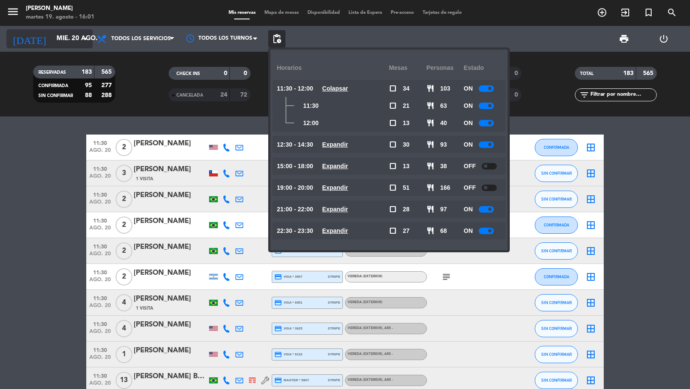
click at [90, 35] on icon "arrow_drop_down" at bounding box center [85, 39] width 10 height 10
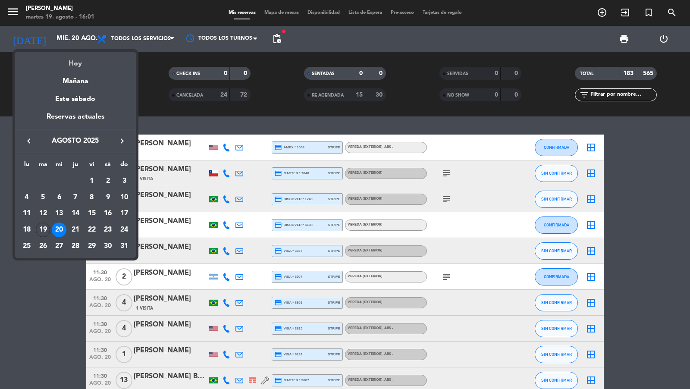
click at [90, 62] on div "Hoy" at bounding box center [75, 61] width 121 height 18
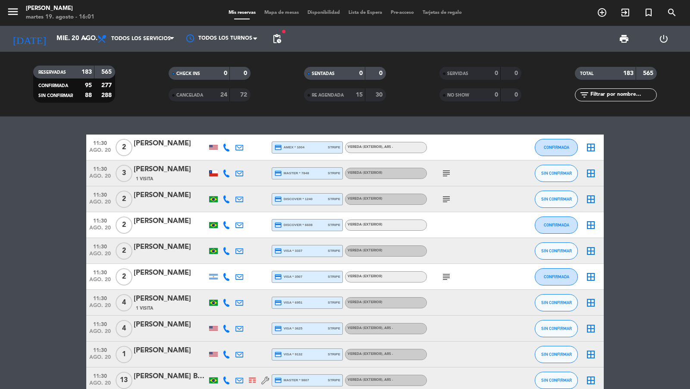
type input "[DATE]"
click at [278, 42] on span "pending_actions" at bounding box center [277, 39] width 10 height 10
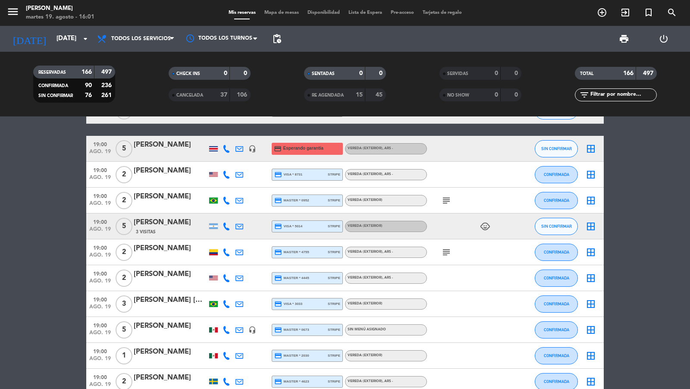
scroll to position [2141, 0]
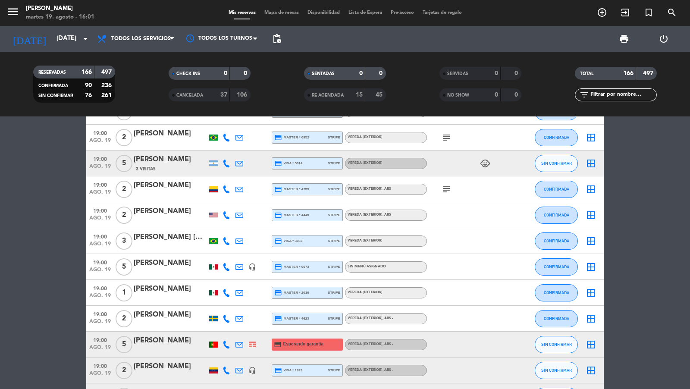
click at [110, 347] on span "ago. 19" at bounding box center [100, 350] width 22 height 10
click at [147, 347] on div at bounding box center [170, 350] width 73 height 7
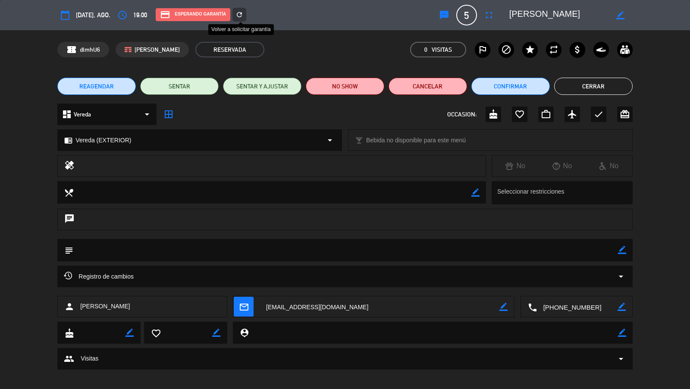
click at [243, 15] on icon "refresh" at bounding box center [240, 15] width 8 height 8
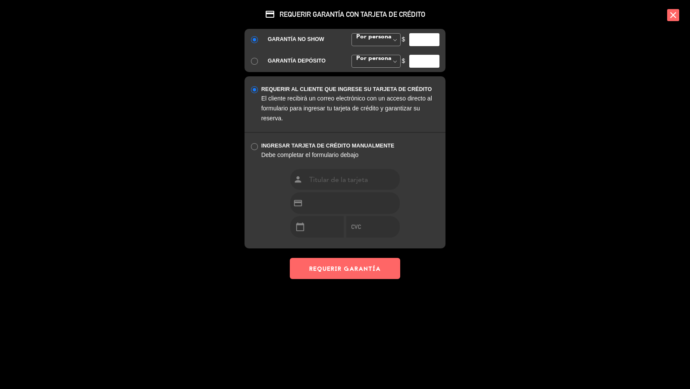
click at [414, 42] on input "number" at bounding box center [424, 39] width 30 height 13
type input "35000"
drag, startPoint x: 341, startPoint y: 267, endPoint x: 410, endPoint y: 241, distance: 74.1
click at [341, 267] on button "REQUERIR GARANTÍA" at bounding box center [345, 268] width 110 height 21
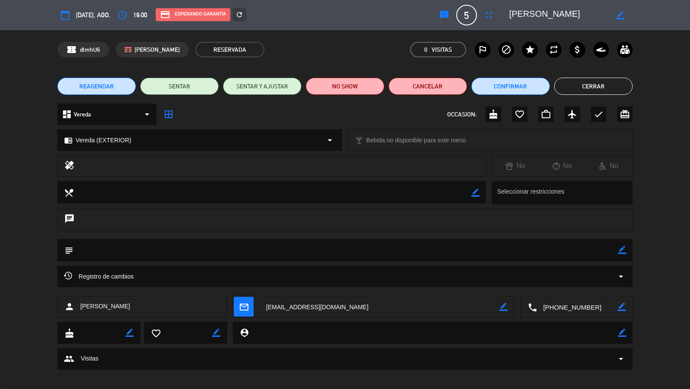
click at [590, 84] on button "Cerrar" at bounding box center [593, 86] width 79 height 17
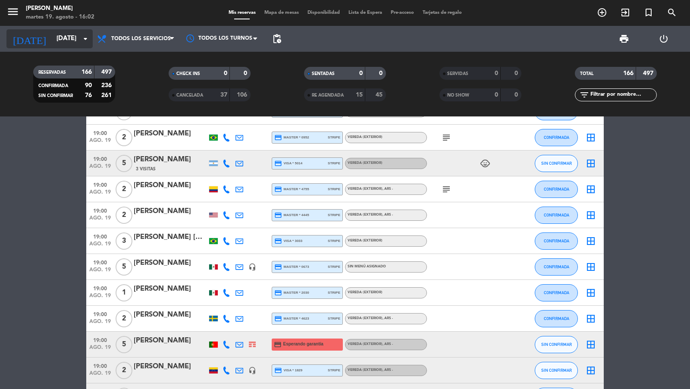
click at [80, 41] on icon "arrow_drop_down" at bounding box center [85, 39] width 10 height 10
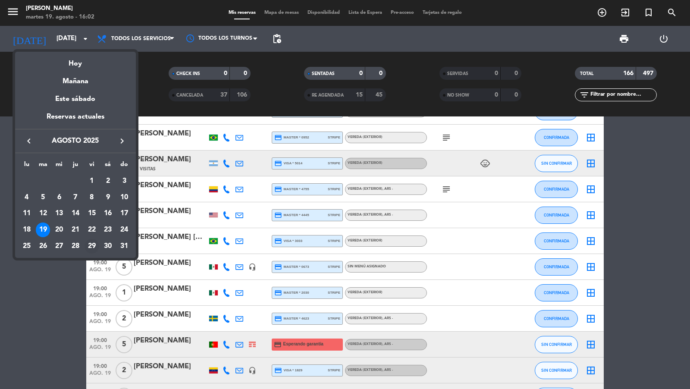
click at [86, 246] on div "29" at bounding box center [92, 246] width 15 height 15
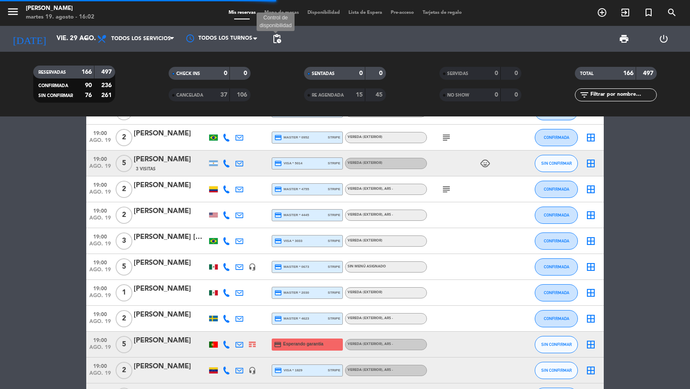
click at [276, 44] on span "pending_actions" at bounding box center [277, 39] width 10 height 10
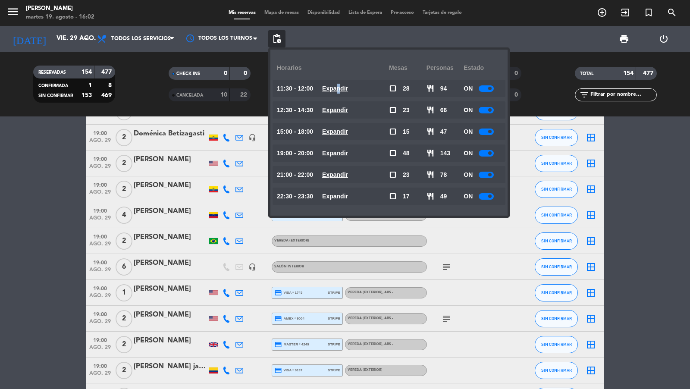
click at [337, 91] on u "Expandir" at bounding box center [335, 88] width 26 height 7
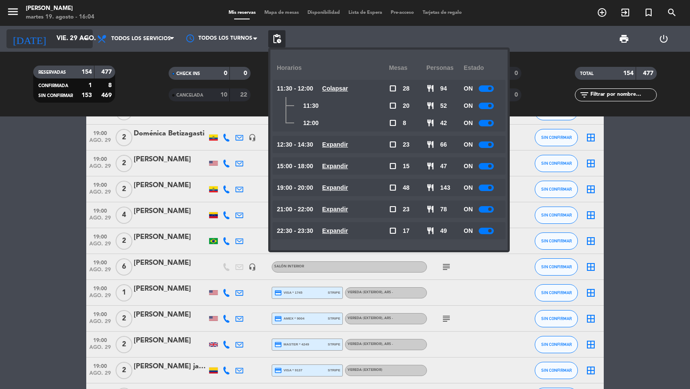
click at [64, 45] on input "vie. 29 ago." at bounding box center [93, 39] width 83 height 16
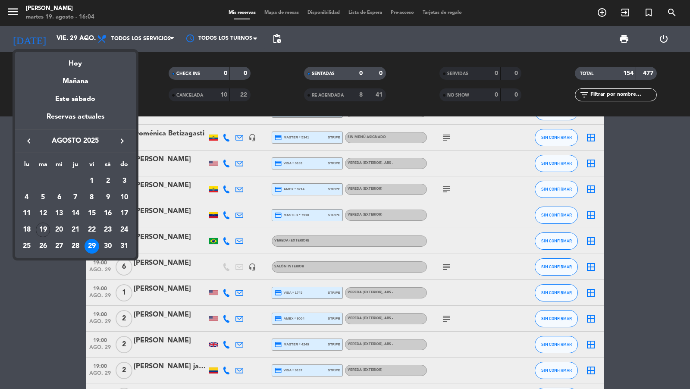
click at [75, 36] on div at bounding box center [345, 194] width 690 height 389
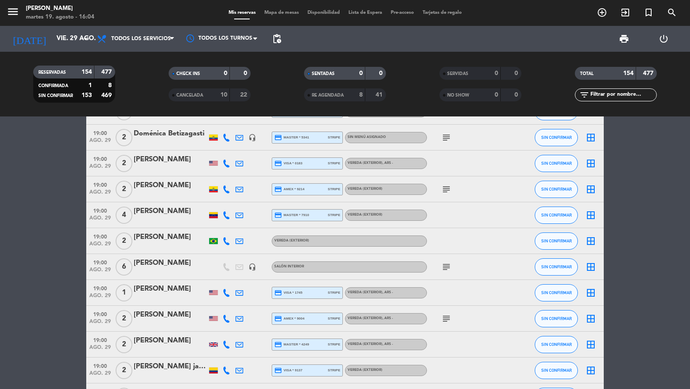
click at [75, 36] on input "vie. 29 ago." at bounding box center [93, 39] width 83 height 16
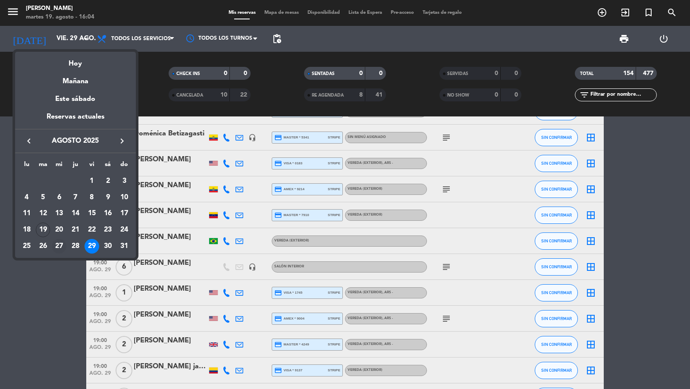
click at [59, 244] on div "27" at bounding box center [59, 246] width 15 height 15
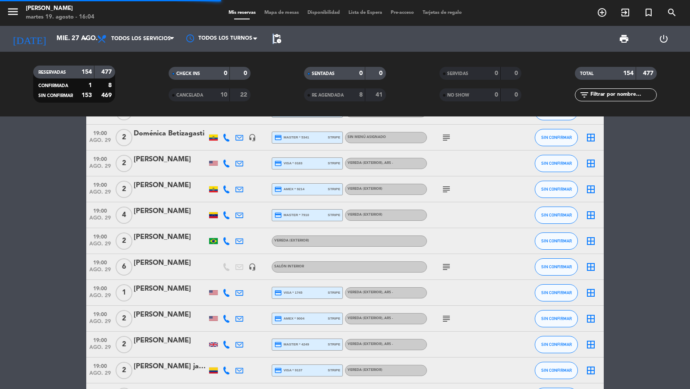
click at [274, 39] on span "pending_actions" at bounding box center [277, 39] width 10 height 10
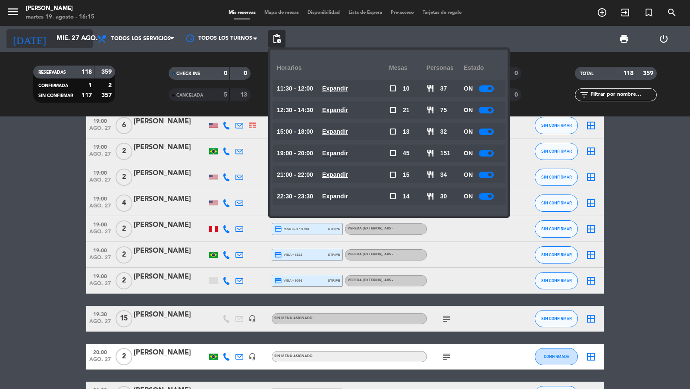
click at [74, 47] on input "mié. 27 ago." at bounding box center [93, 39] width 83 height 16
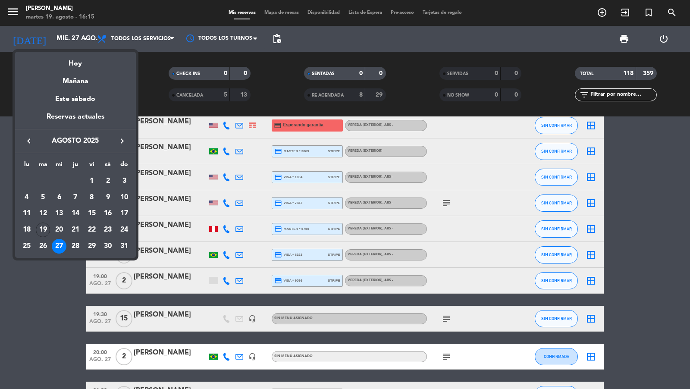
click at [126, 147] on div "keyboard_arrow_left agosto 2025 keyboard_arrow_right" at bounding box center [75, 141] width 121 height 24
click at [125, 144] on icon "keyboard_arrow_right" at bounding box center [122, 141] width 10 height 10
click at [59, 194] on div "1" at bounding box center [59, 197] width 15 height 15
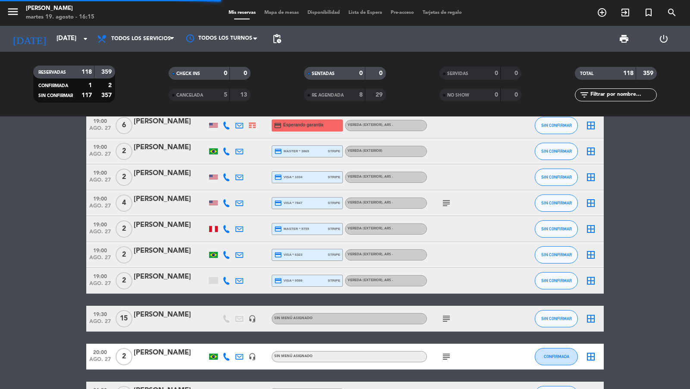
click at [280, 41] on span "pending_actions" at bounding box center [277, 39] width 10 height 10
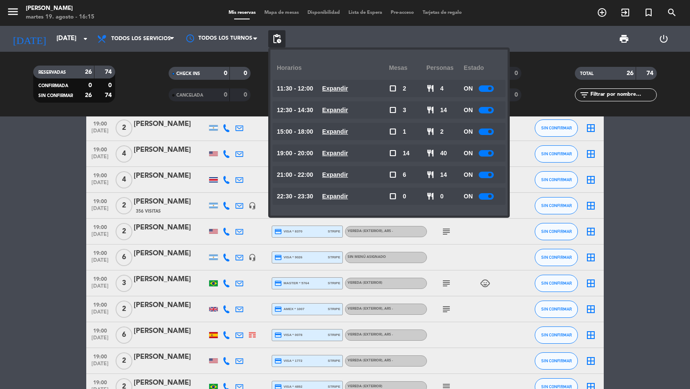
scroll to position [171, 0]
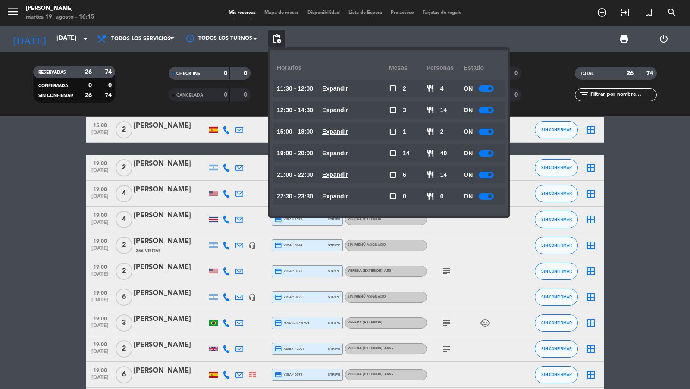
click at [50, 196] on bookings-row "11:30 [DATE] 2 Ceny Pondé 1 Visita credit_card master * 6284 stripe Vereda (EXT…" at bounding box center [345, 323] width 690 height 721
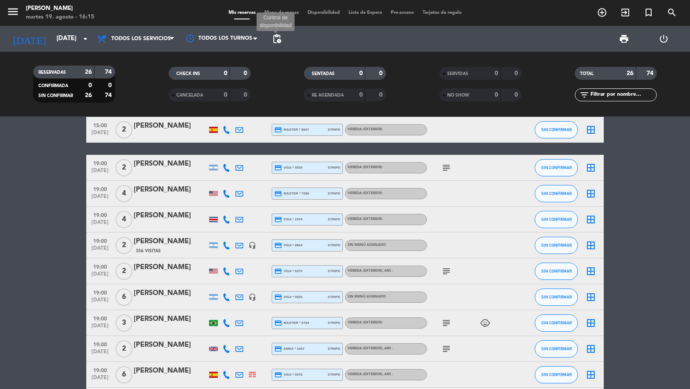
click at [277, 35] on span "pending_actions" at bounding box center [277, 39] width 10 height 10
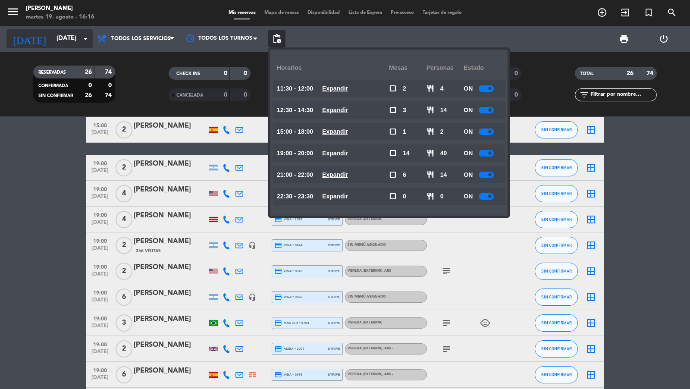
click at [73, 39] on input "[DATE]" at bounding box center [93, 39] width 83 height 16
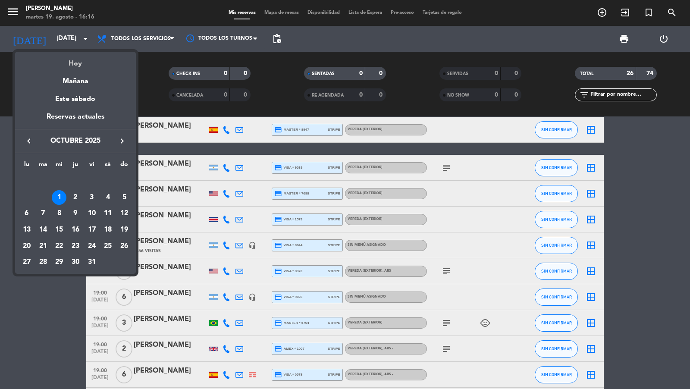
click at [80, 63] on div "Hoy" at bounding box center [75, 61] width 121 height 18
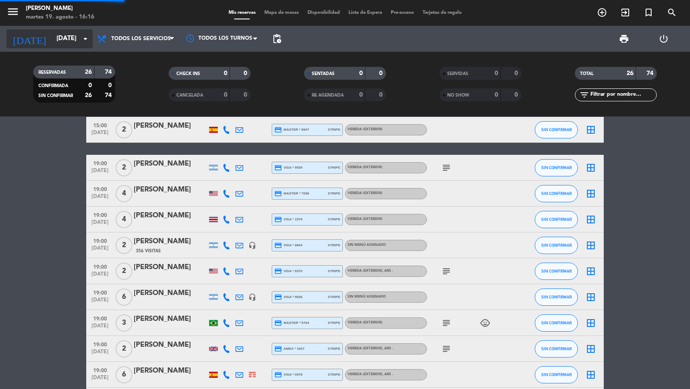
click at [75, 40] on input "[DATE]" at bounding box center [93, 39] width 83 height 16
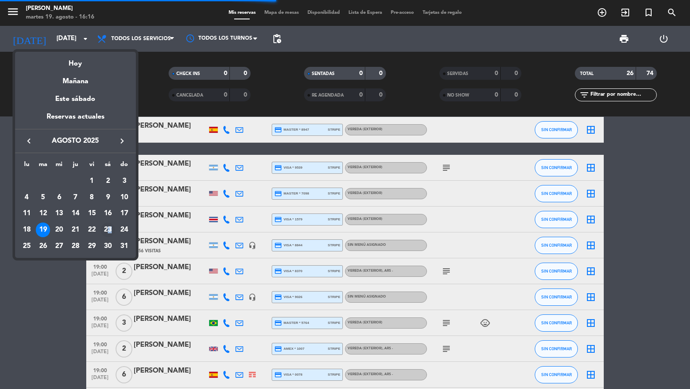
click at [110, 228] on div "23" at bounding box center [108, 230] width 15 height 15
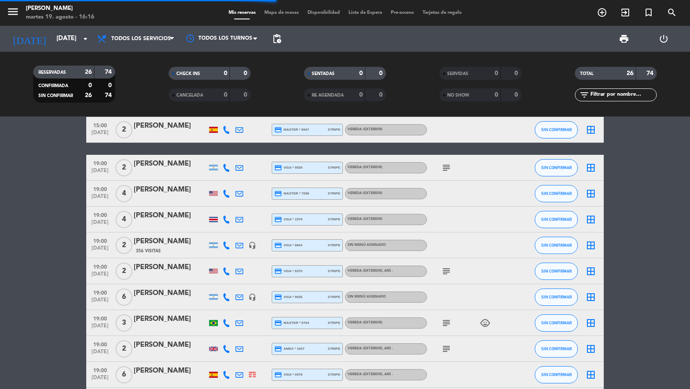
type input "sáb. 23 ago."
click at [277, 37] on span "pending_actions" at bounding box center [277, 39] width 10 height 10
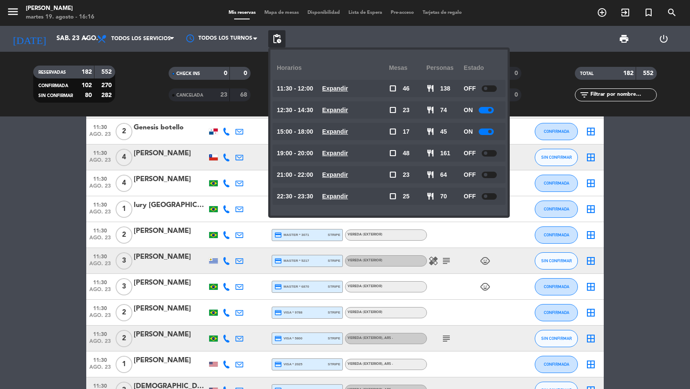
click at [483, 110] on div at bounding box center [486, 110] width 15 height 6
click at [488, 132] on span at bounding box center [489, 131] width 3 height 3
click at [488, 131] on span at bounding box center [489, 131] width 3 height 3
click at [487, 132] on div at bounding box center [486, 132] width 15 height 6
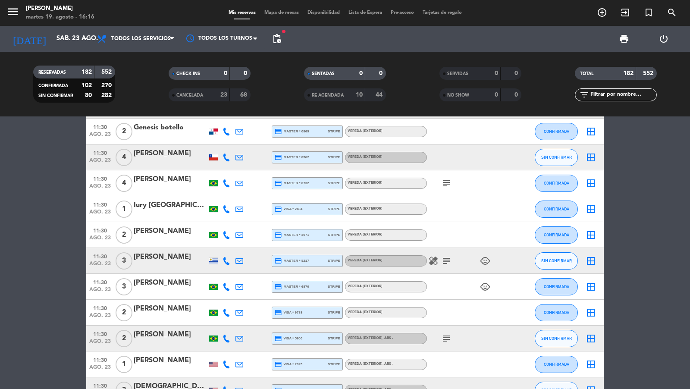
scroll to position [0, 0]
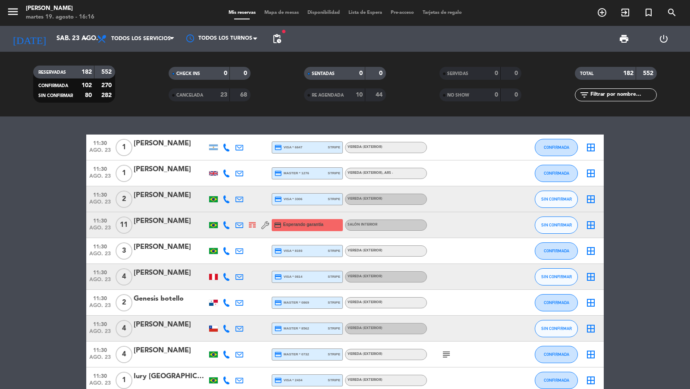
click at [98, 225] on span "ago. 23" at bounding box center [100, 230] width 22 height 10
click at [242, 229] on div at bounding box center [239, 224] width 13 height 25
click at [237, 224] on icon at bounding box center [240, 225] width 8 height 8
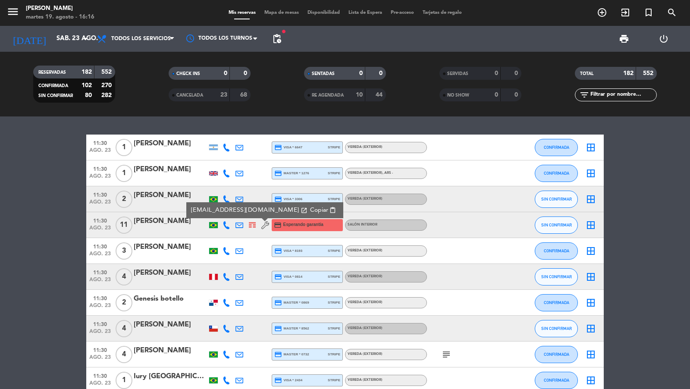
click at [310, 207] on span "Copiar" at bounding box center [319, 210] width 18 height 9
